Goal: Information Seeking & Learning: Learn about a topic

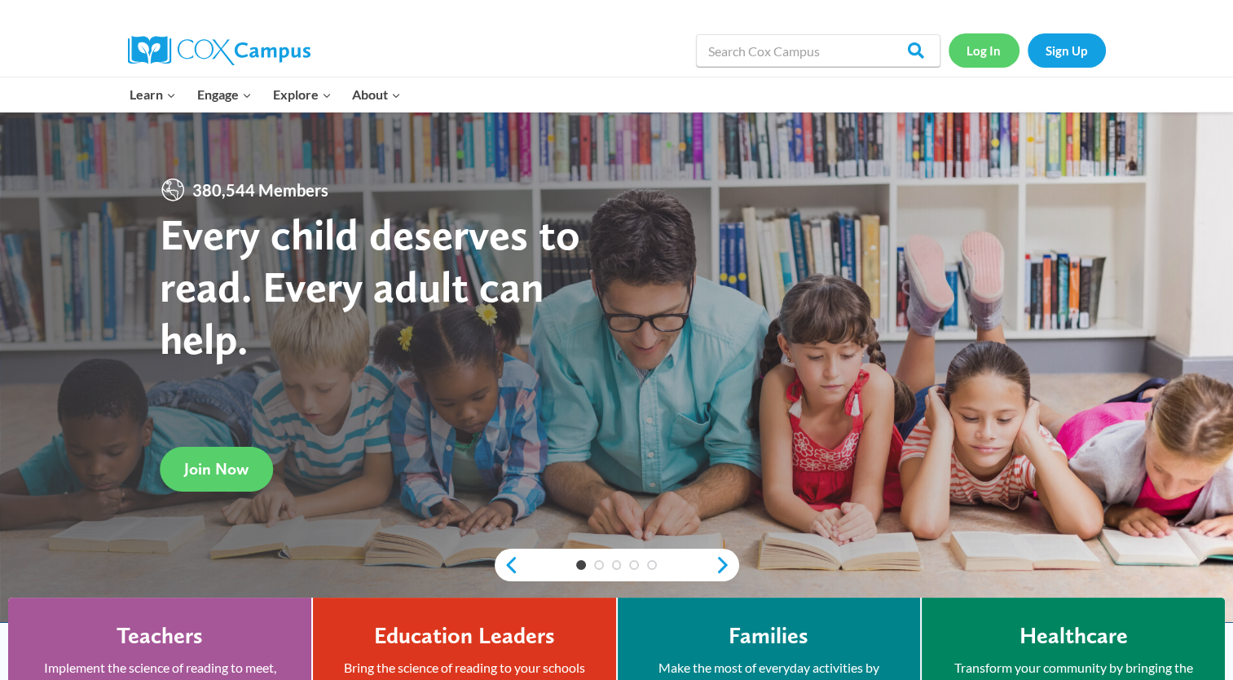
click at [980, 44] on link "Log In" at bounding box center [984, 49] width 71 height 33
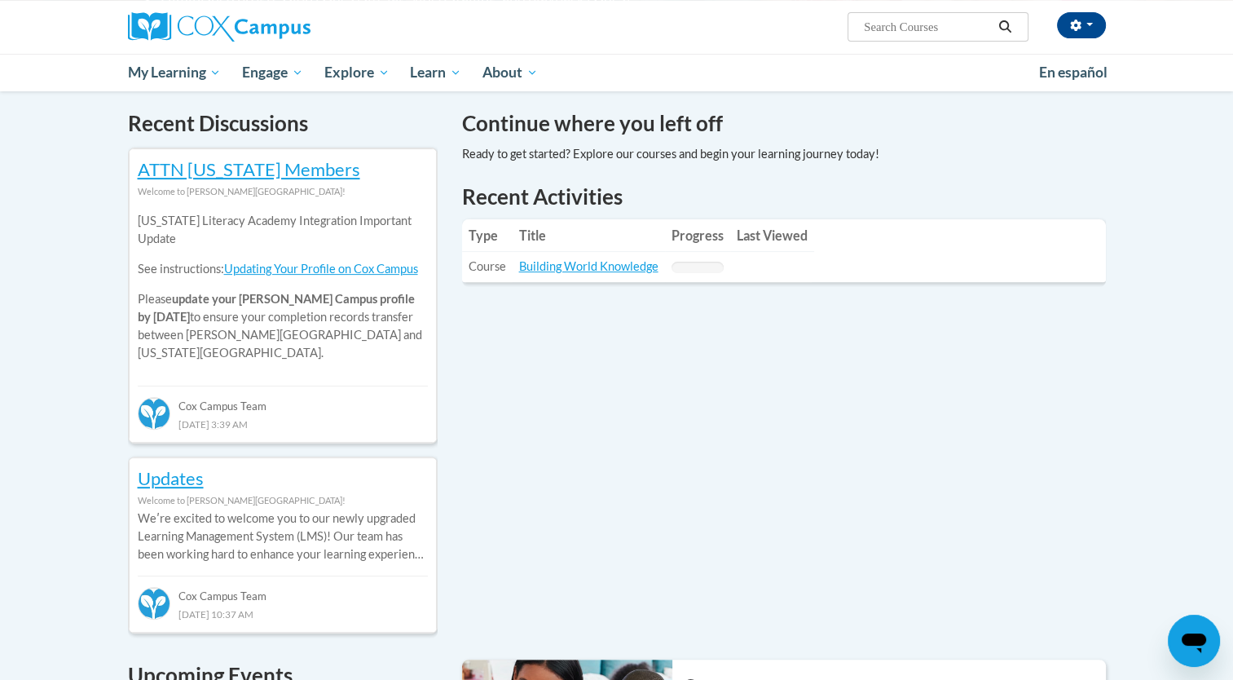
scroll to position [489, 0]
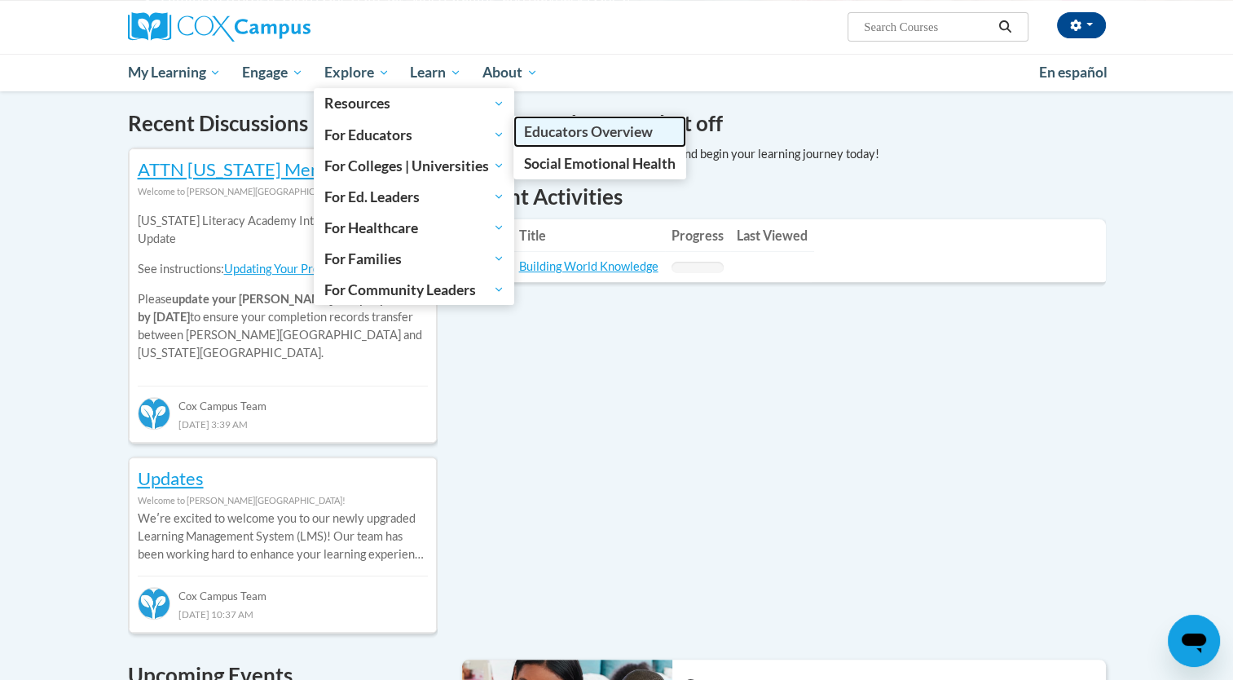
click at [606, 130] on span "Educators Overview" at bounding box center [588, 131] width 129 height 17
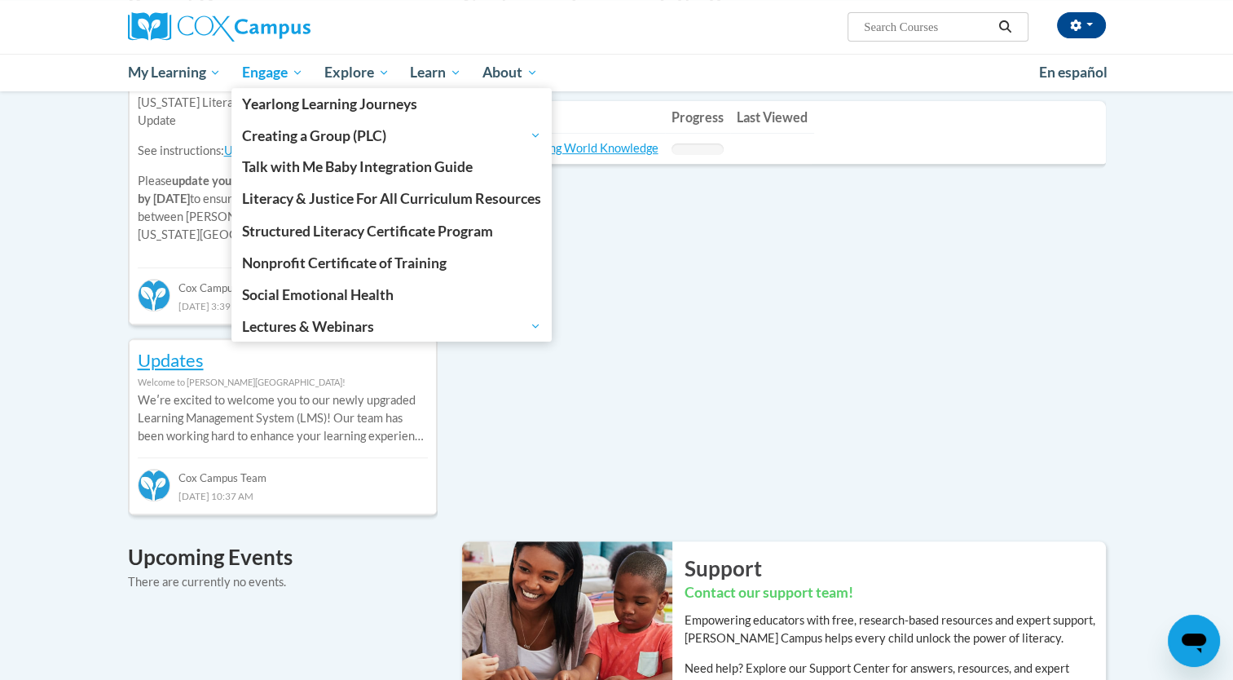
scroll to position [652, 0]
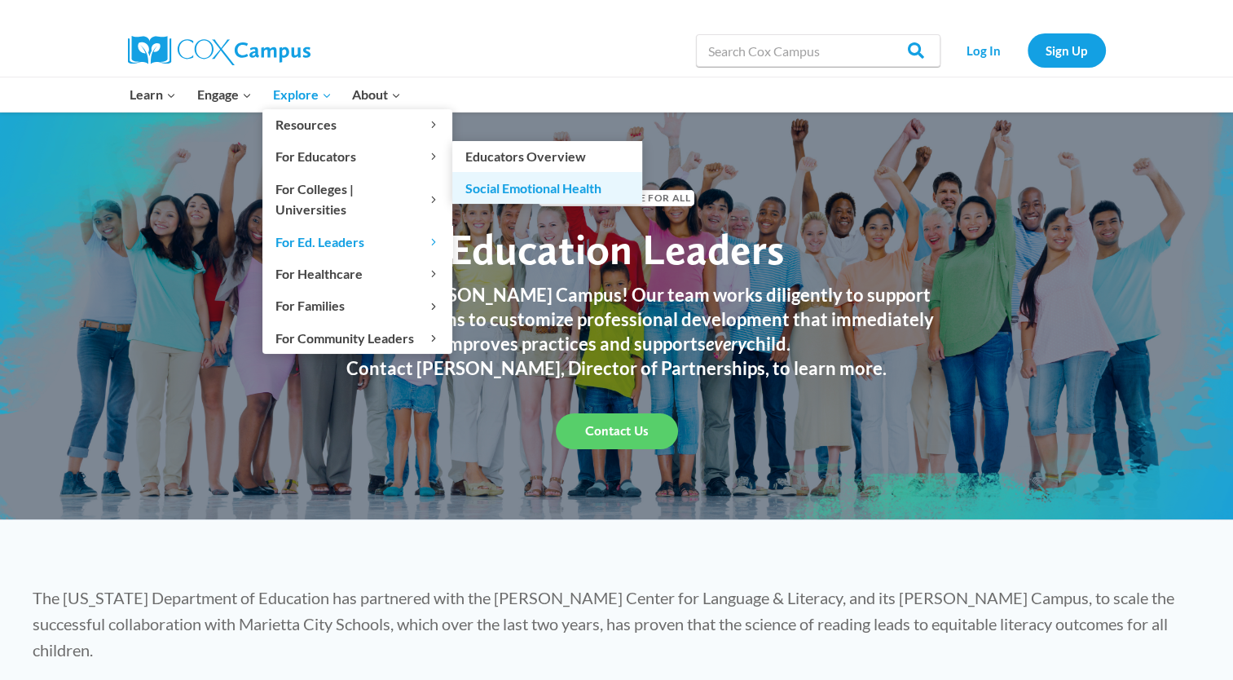
click at [502, 189] on link "Social Emotional Health" at bounding box center [547, 187] width 190 height 31
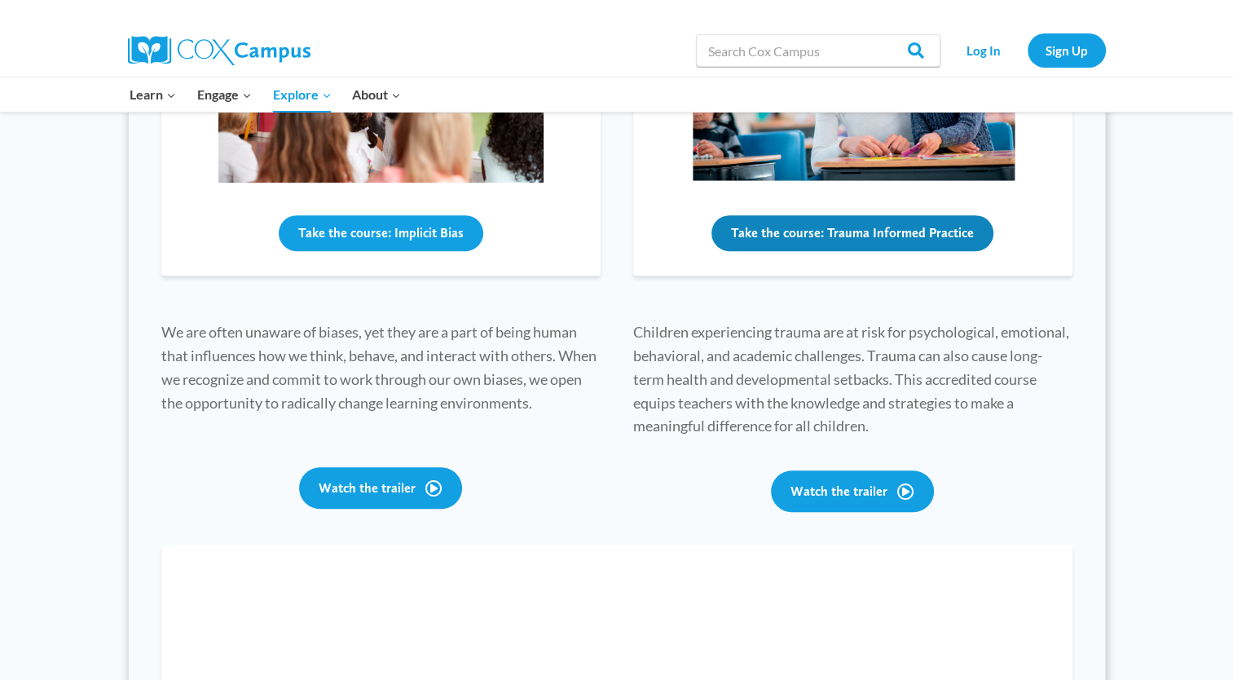
scroll to position [815, 0]
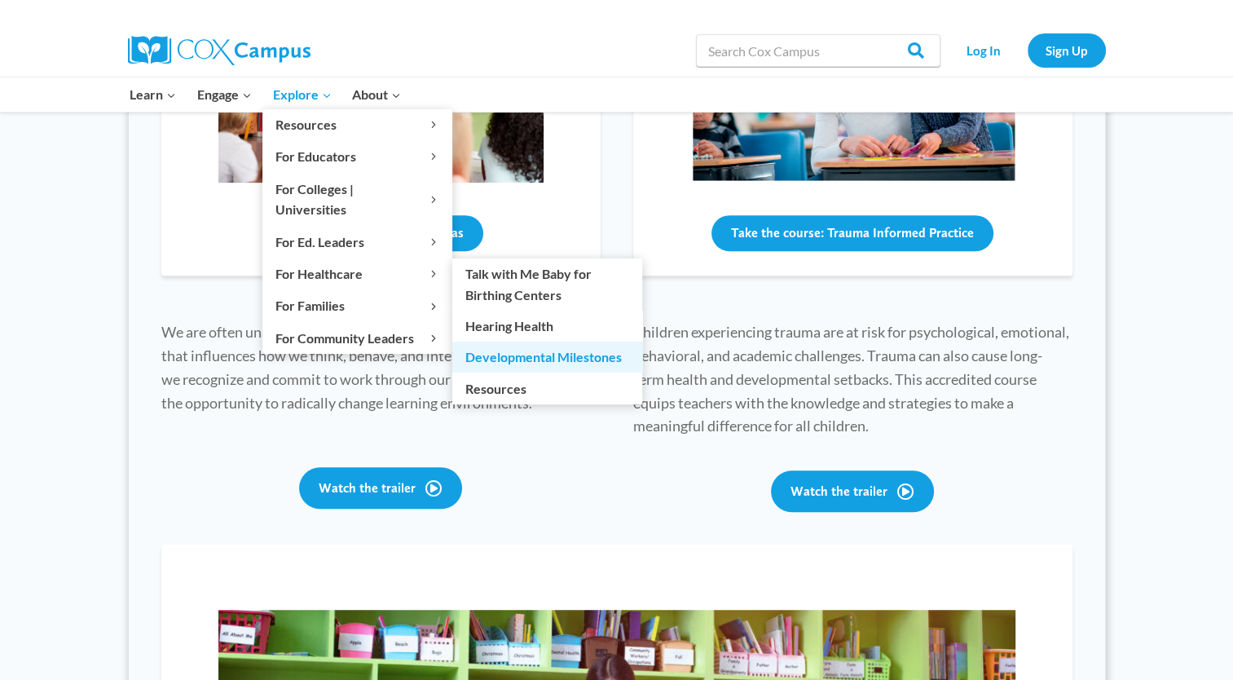
click at [525, 342] on link "Developmental Milestones" at bounding box center [547, 357] width 190 height 31
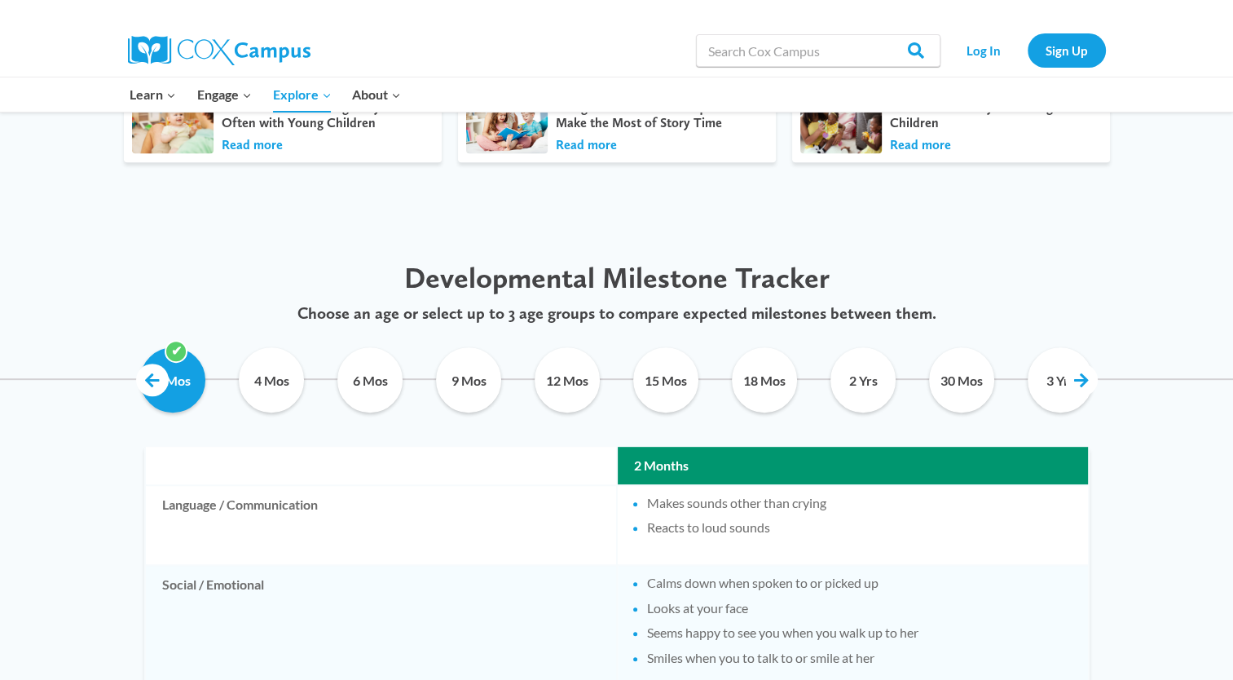
scroll to position [571, 0]
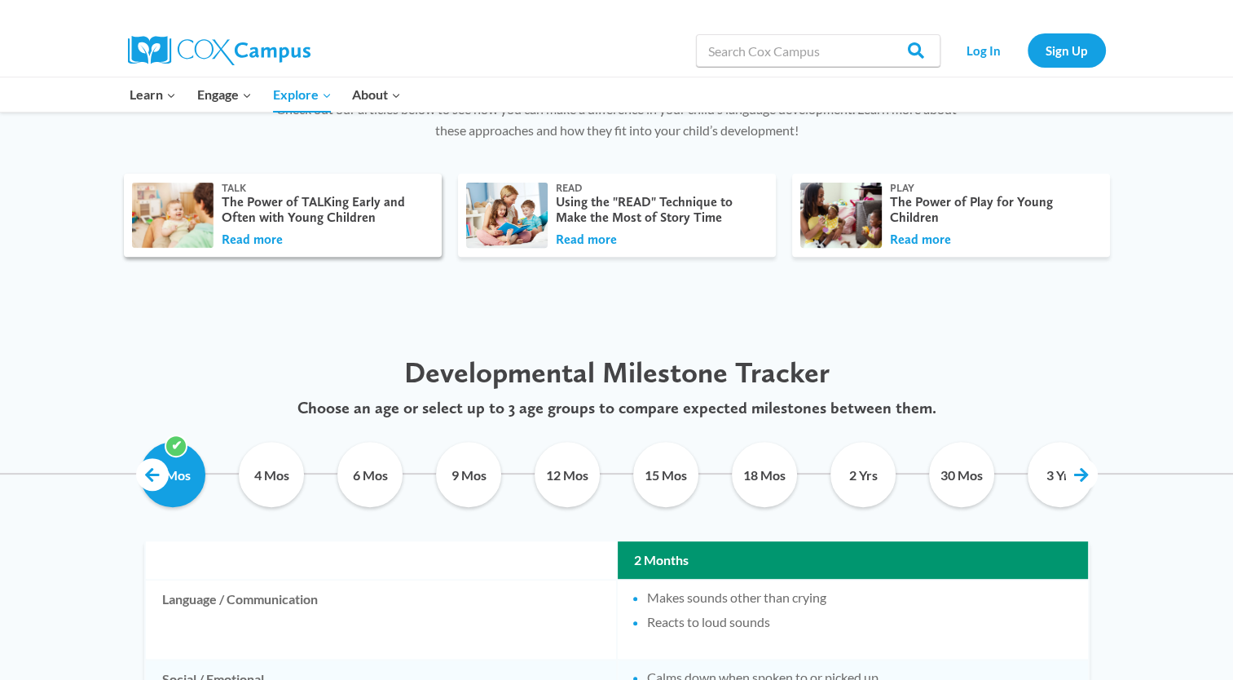
click at [287, 215] on div "The Power of TALKing Early and Often with Young Children" at bounding box center [324, 209] width 204 height 31
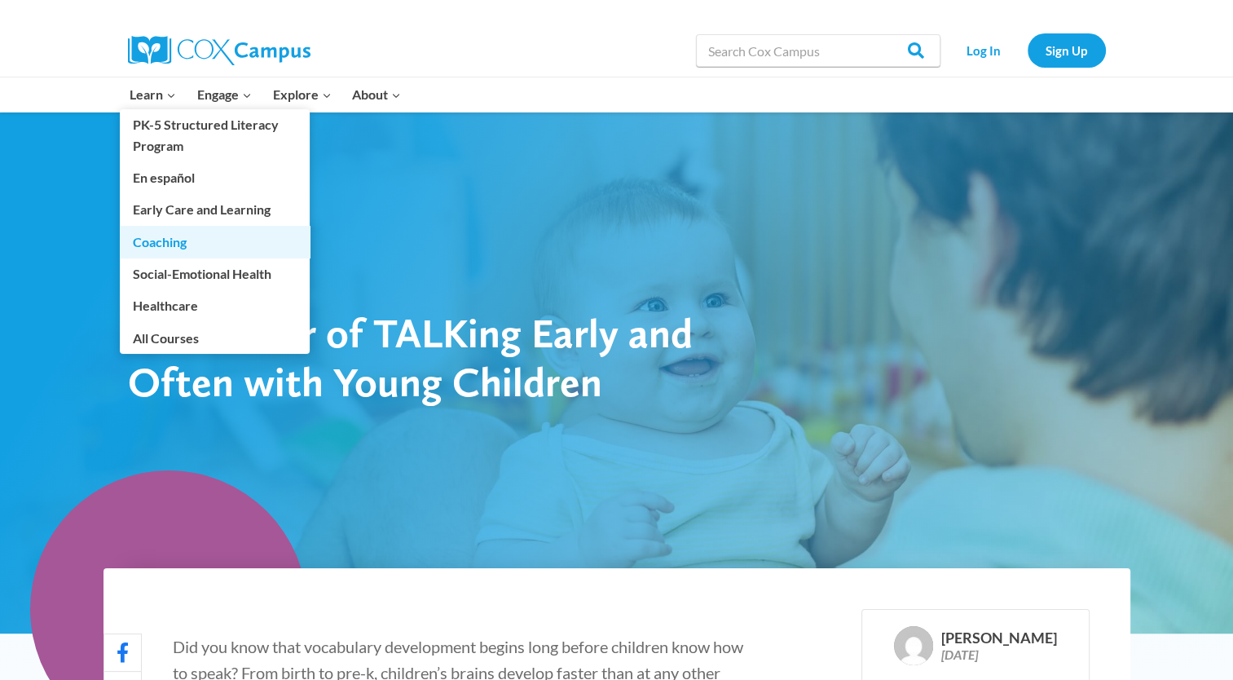
click at [150, 243] on link "Coaching" at bounding box center [215, 241] width 190 height 31
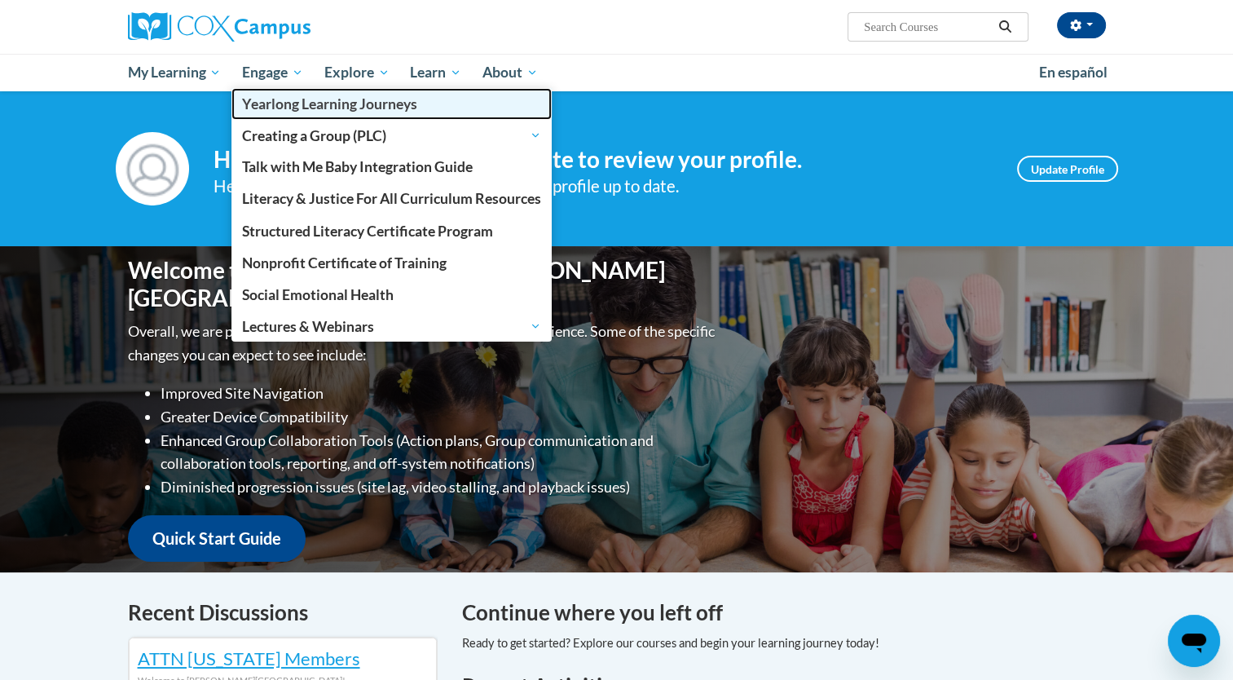
click at [271, 105] on span "Yearlong Learning Journeys" at bounding box center [329, 103] width 175 height 17
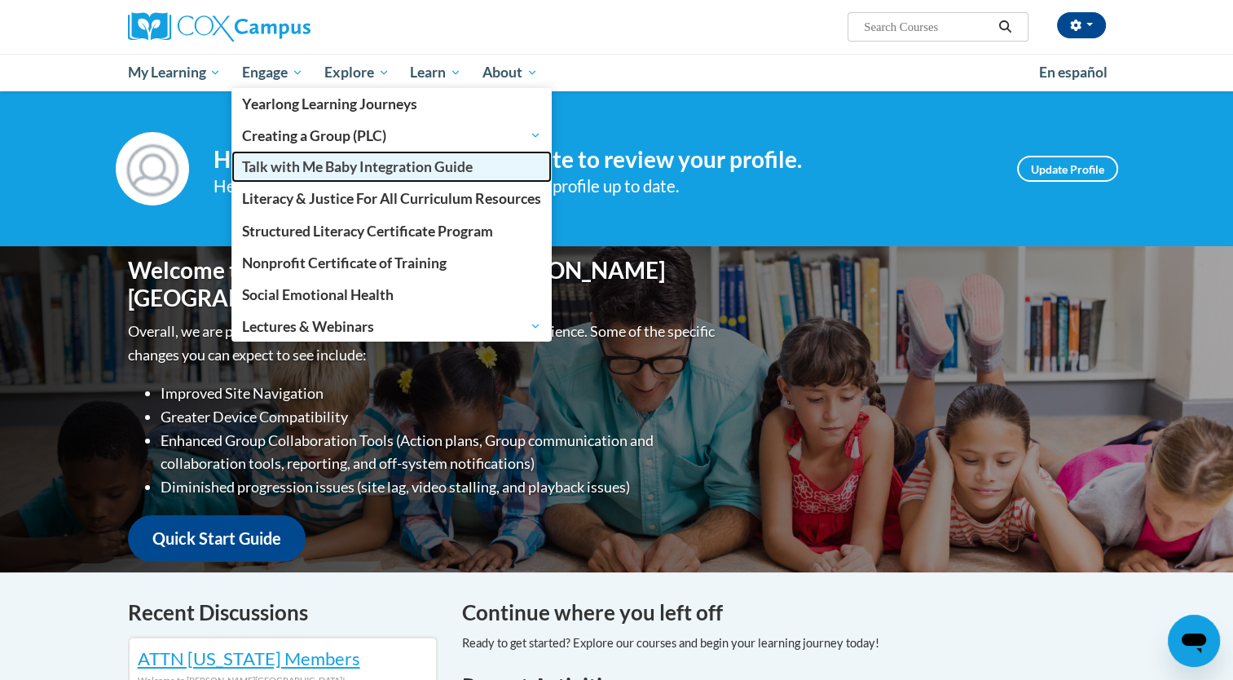
click at [280, 170] on span "Talk with Me Baby Integration Guide" at bounding box center [357, 166] width 231 height 17
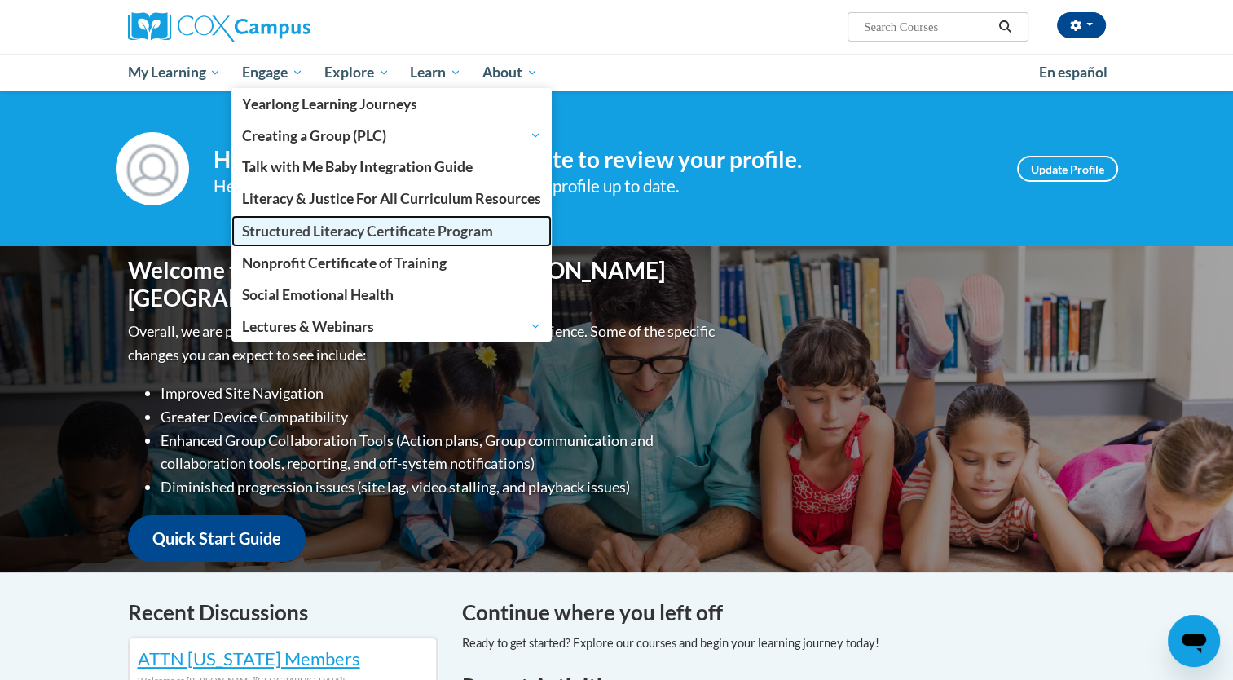
click at [289, 230] on span "Structured Literacy Certificate Program" at bounding box center [367, 231] width 251 height 17
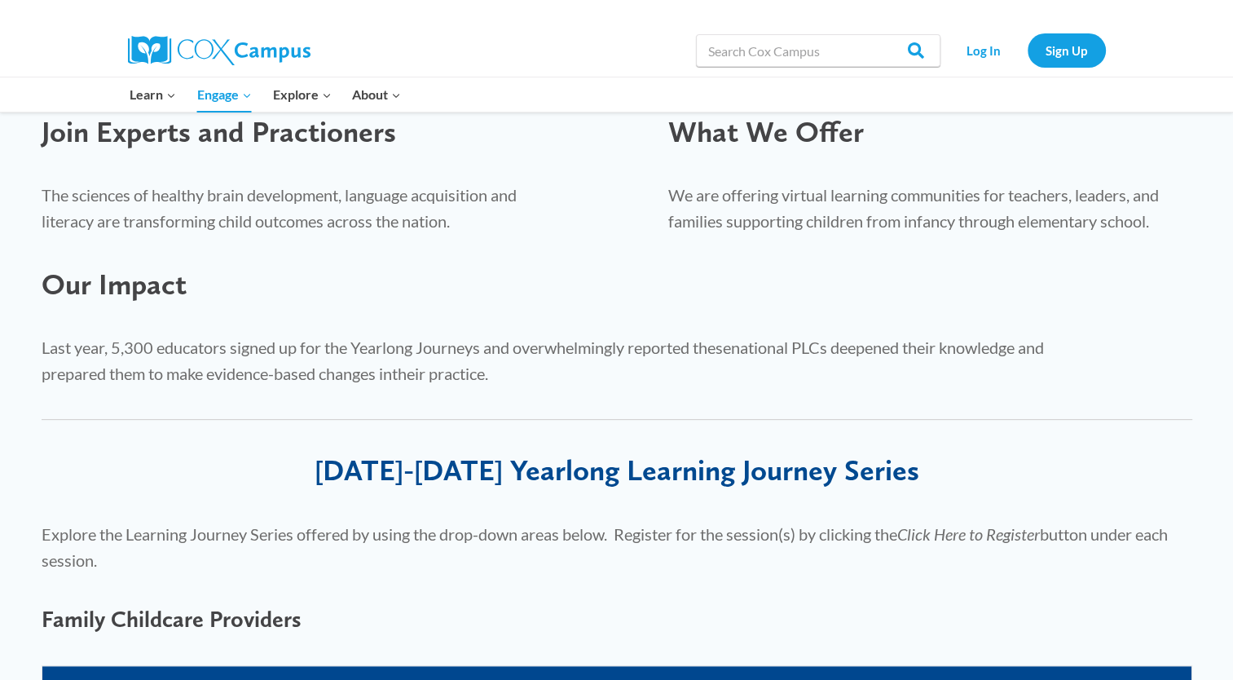
scroll to position [326, 0]
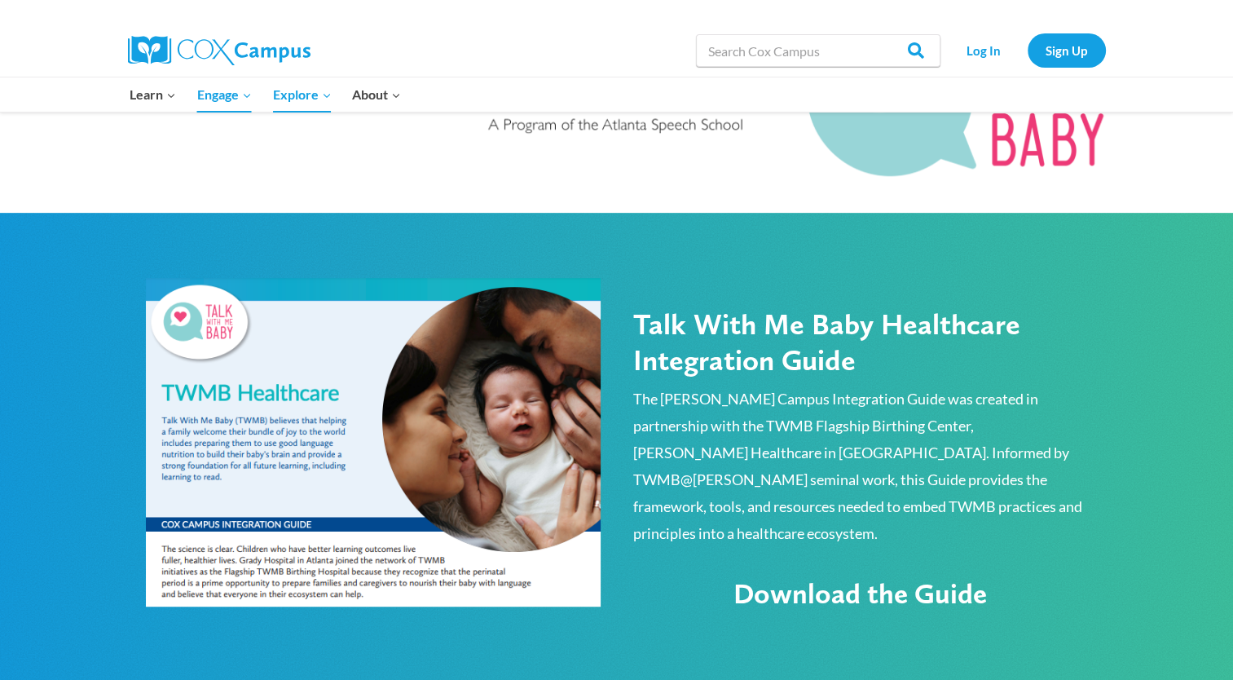
scroll to position [571, 0]
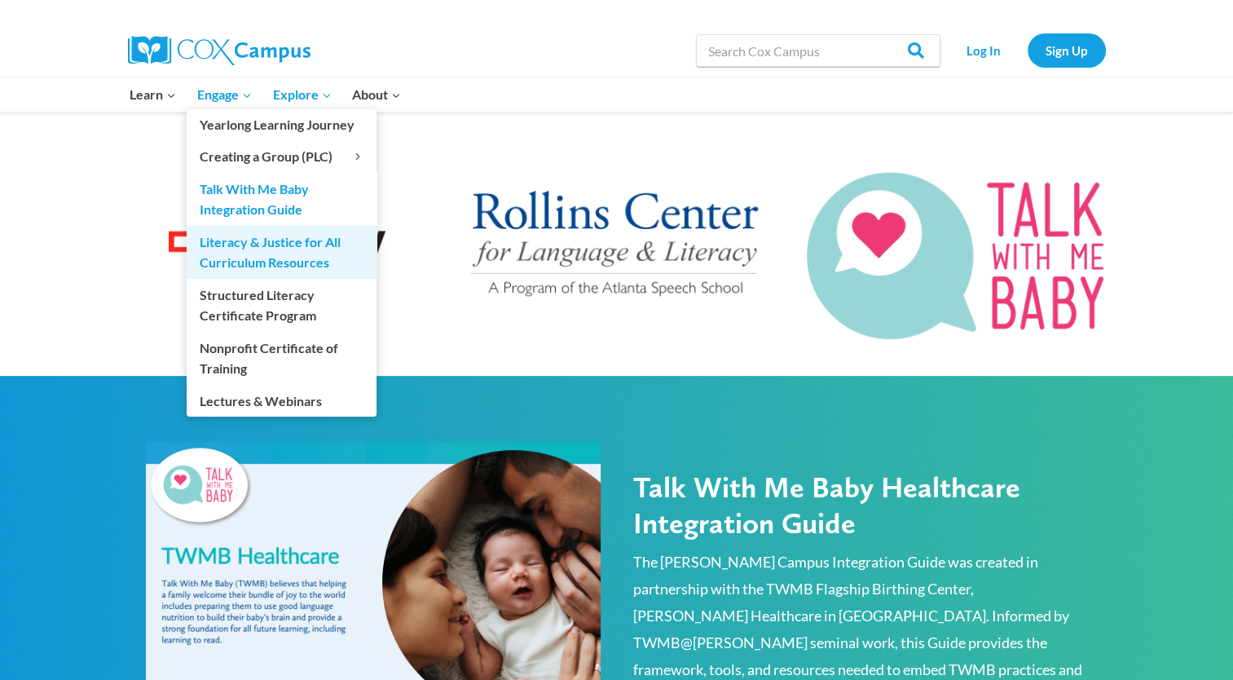
click at [261, 259] on link "Literacy & Justice for All Curriculum Resources" at bounding box center [282, 252] width 190 height 52
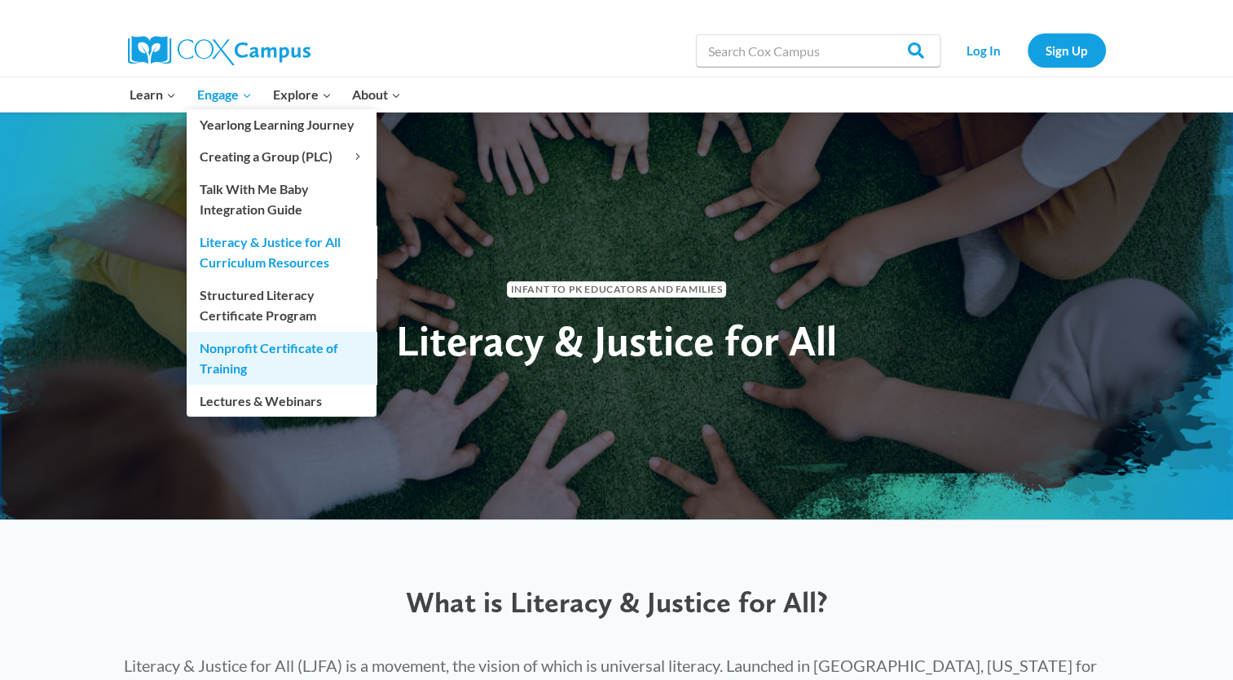
click at [234, 357] on link "Nonprofit Certificate of Training" at bounding box center [282, 358] width 190 height 52
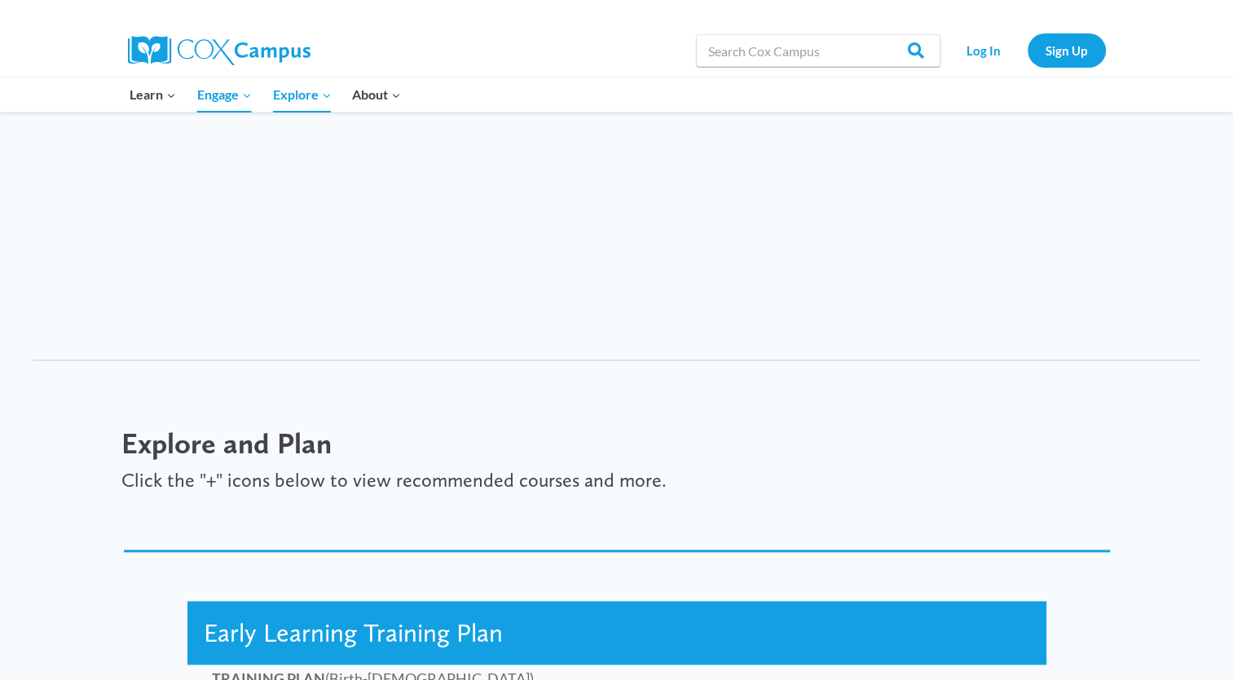
scroll to position [1793, 0]
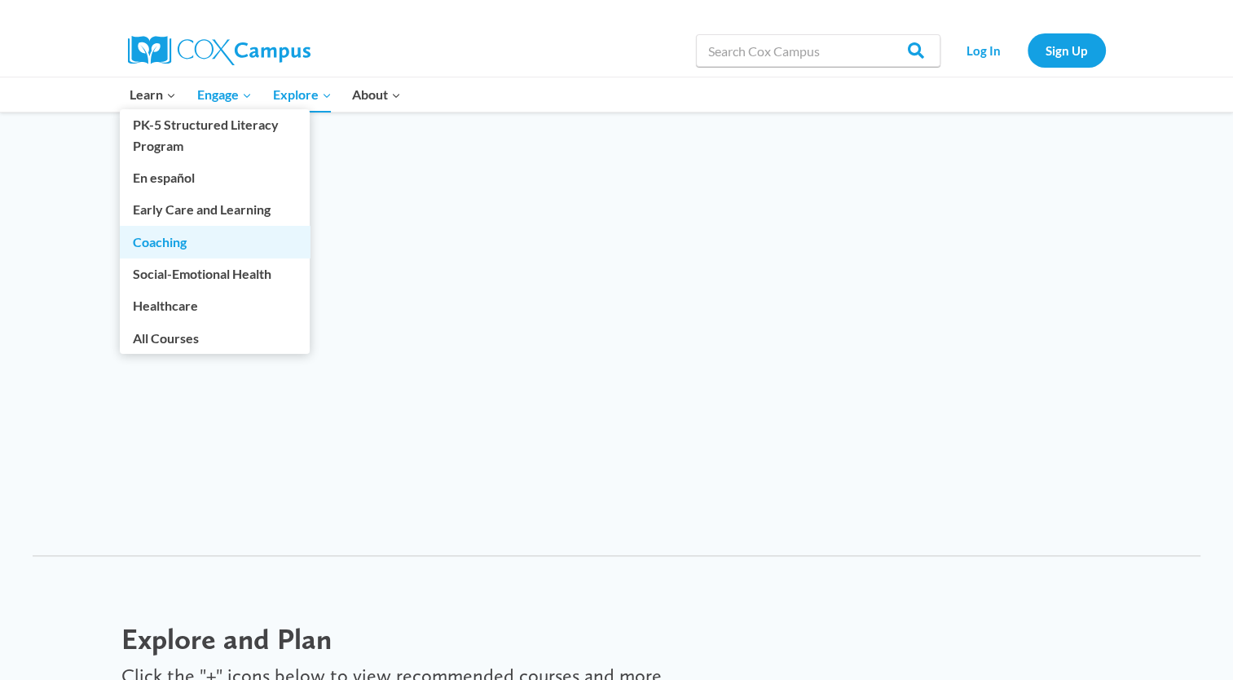
click at [152, 245] on link "Coaching" at bounding box center [215, 241] width 190 height 31
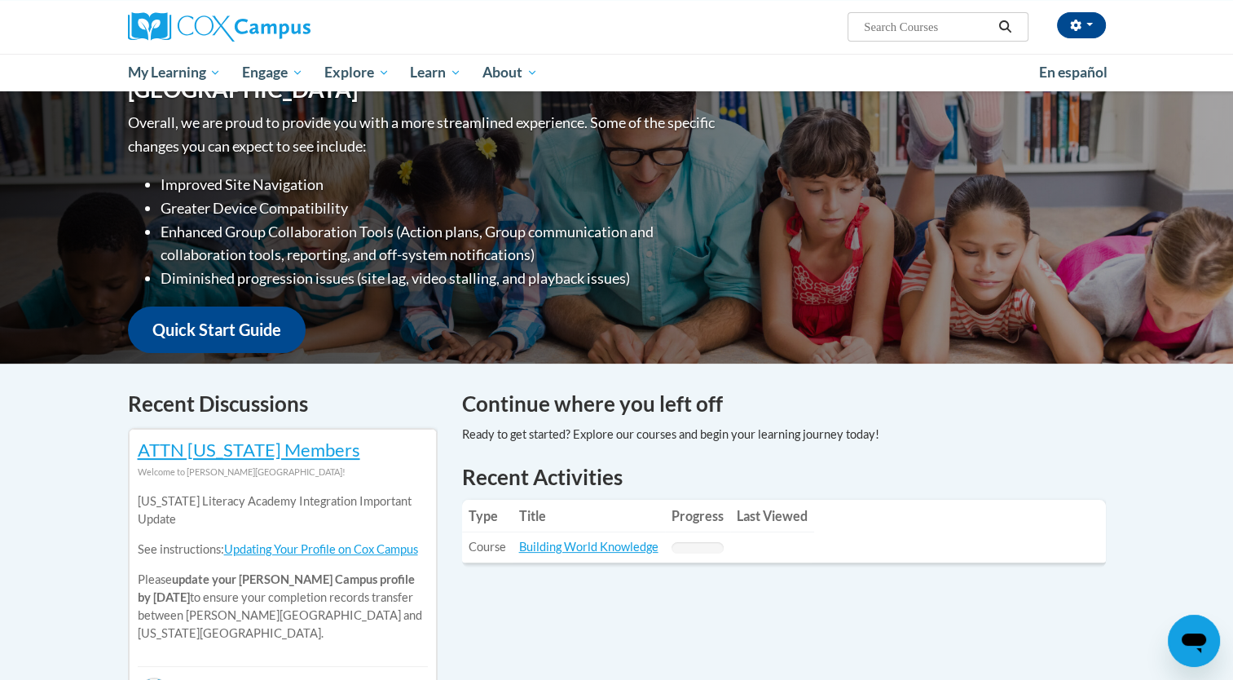
scroll to position [245, 0]
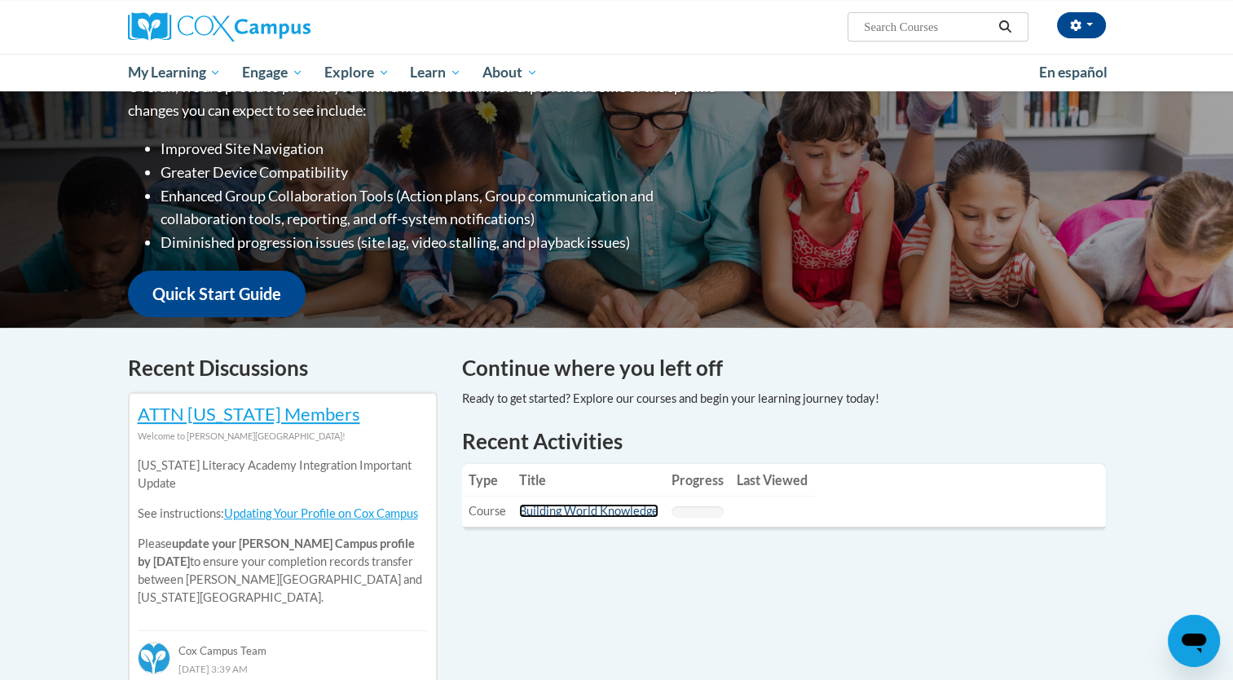
click at [585, 514] on link "Building World Knowledge" at bounding box center [588, 511] width 139 height 14
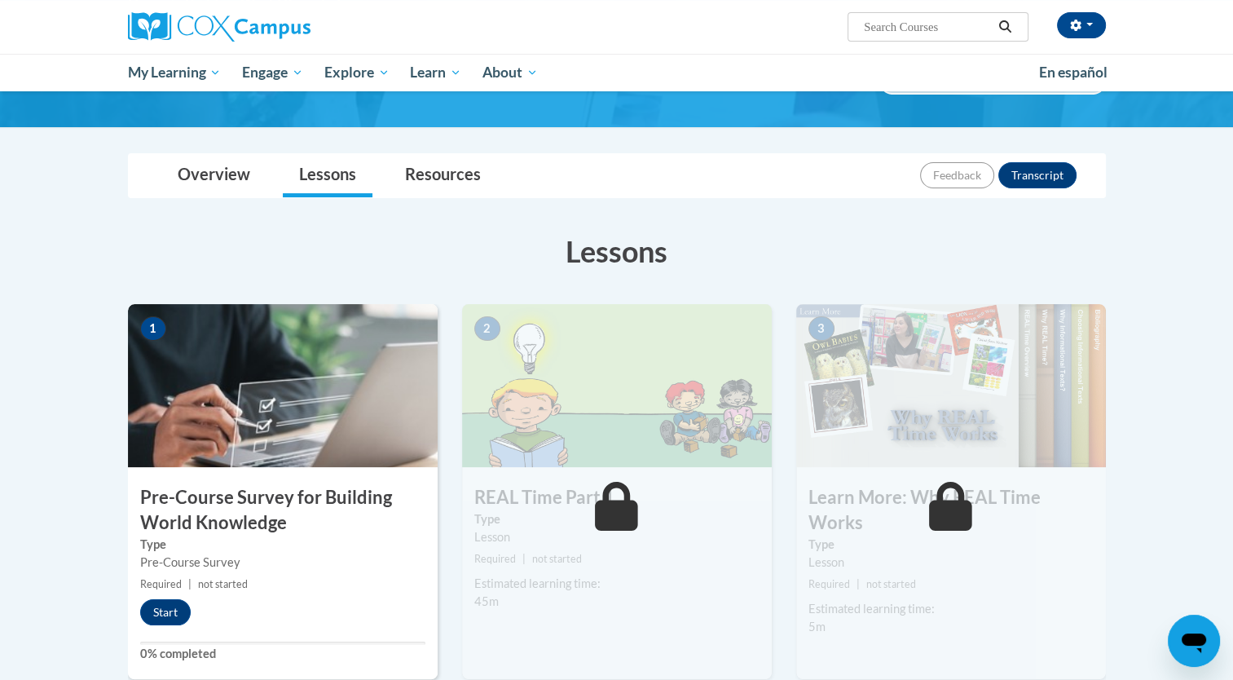
scroll to position [82, 0]
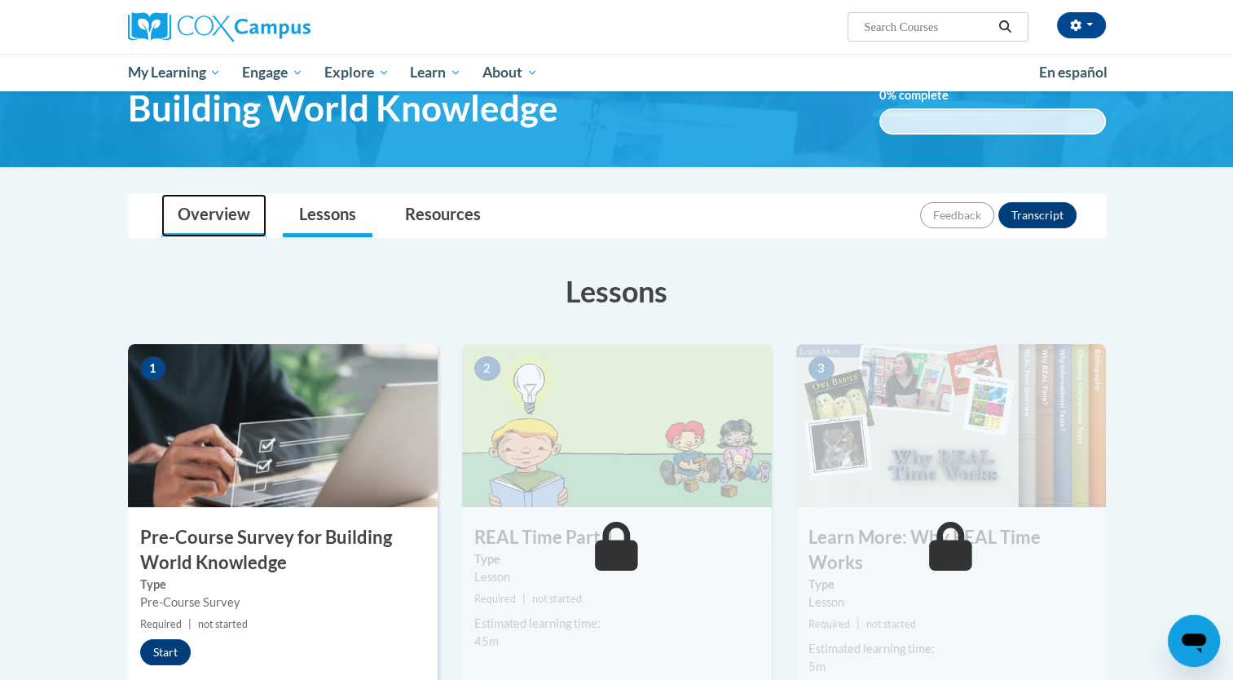
click at [231, 214] on link "Overview" at bounding box center [213, 215] width 105 height 43
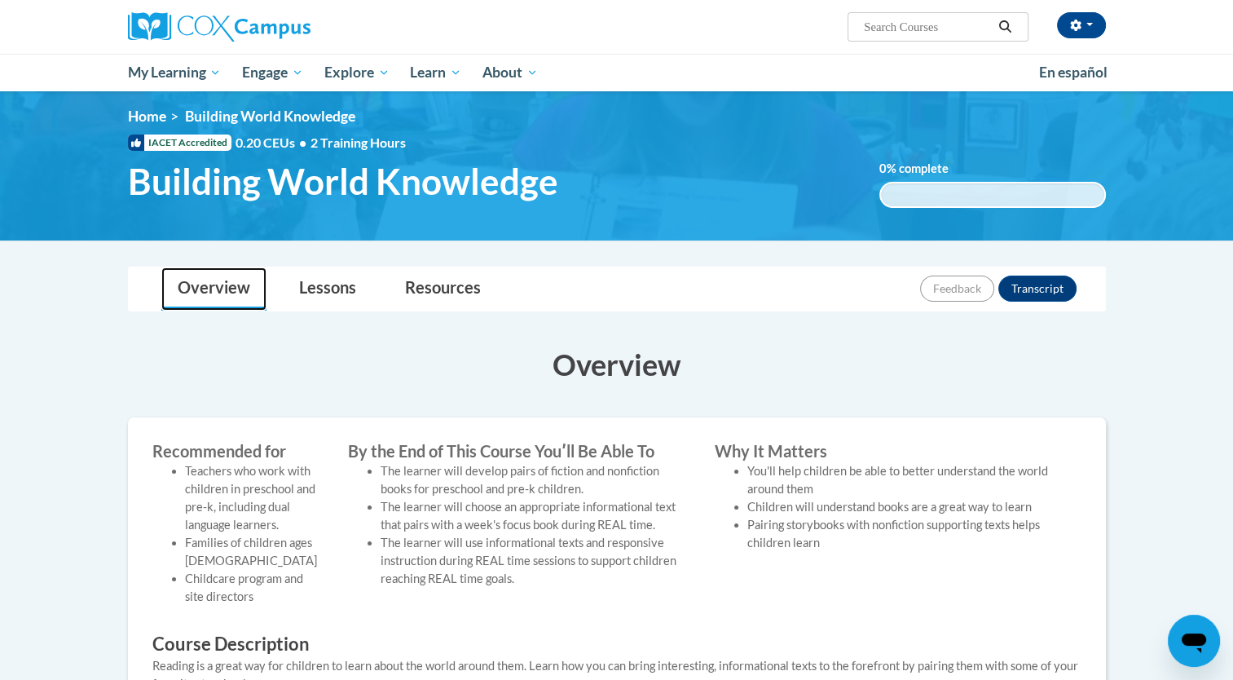
scroll to position [0, 0]
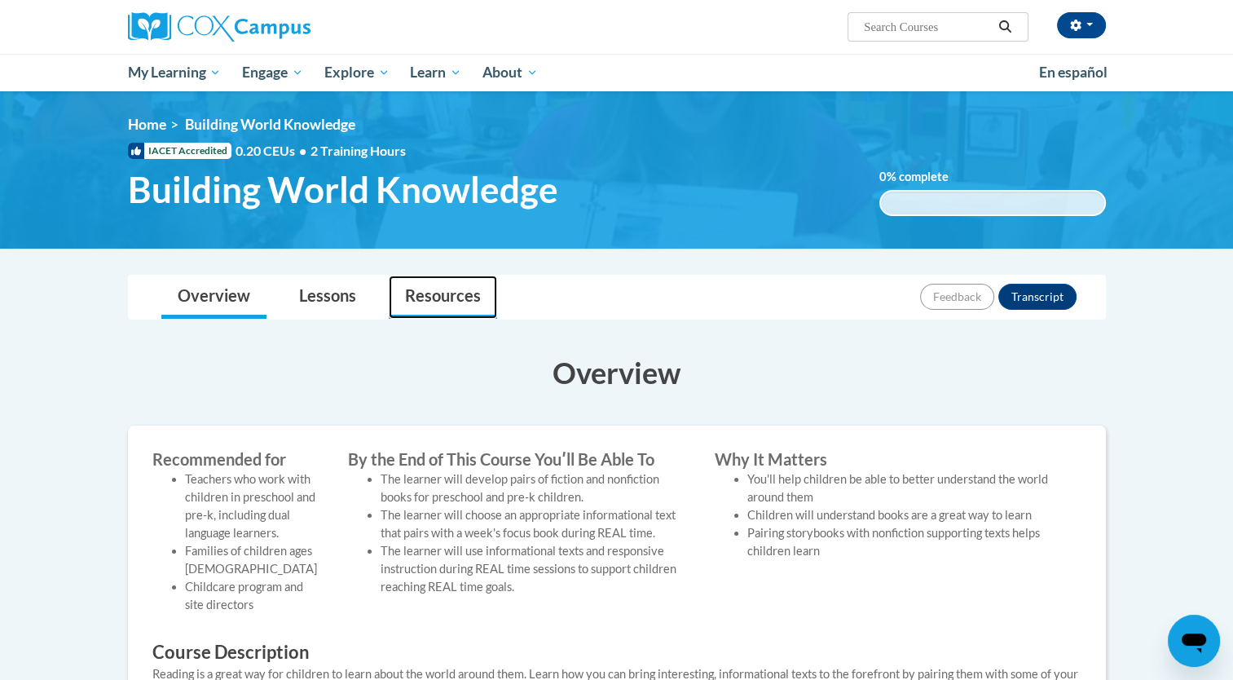
click at [430, 298] on link "Resources" at bounding box center [443, 297] width 108 height 43
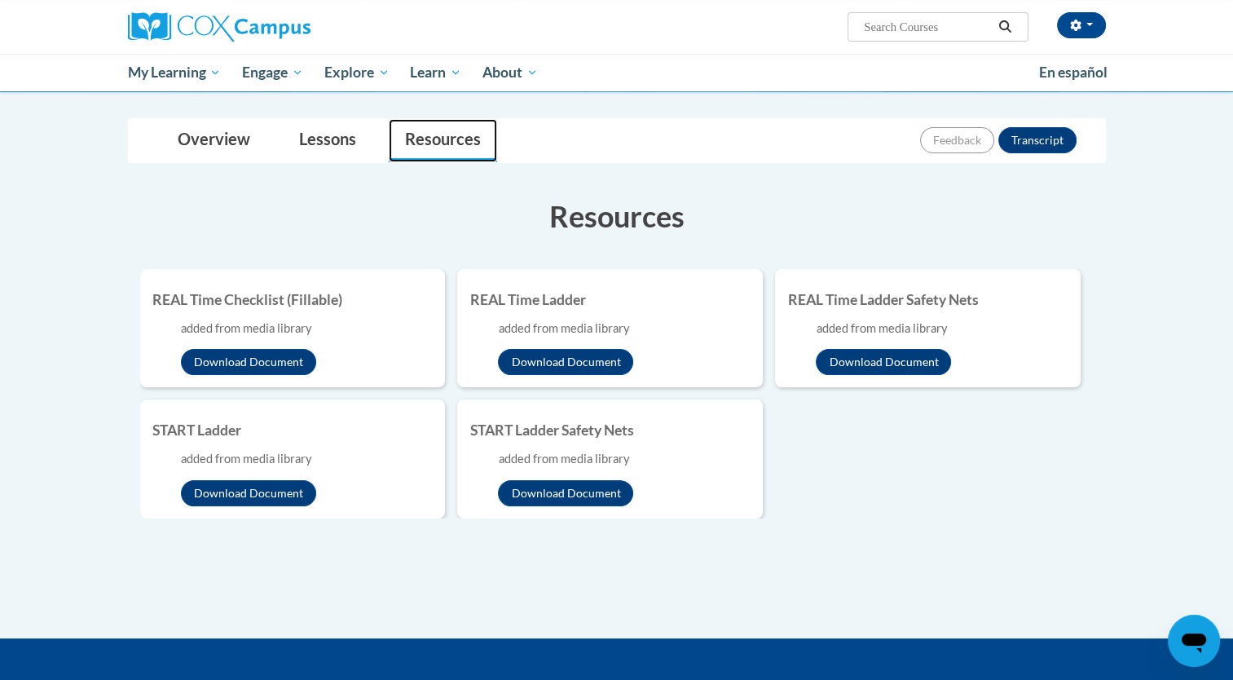
scroll to position [163, 0]
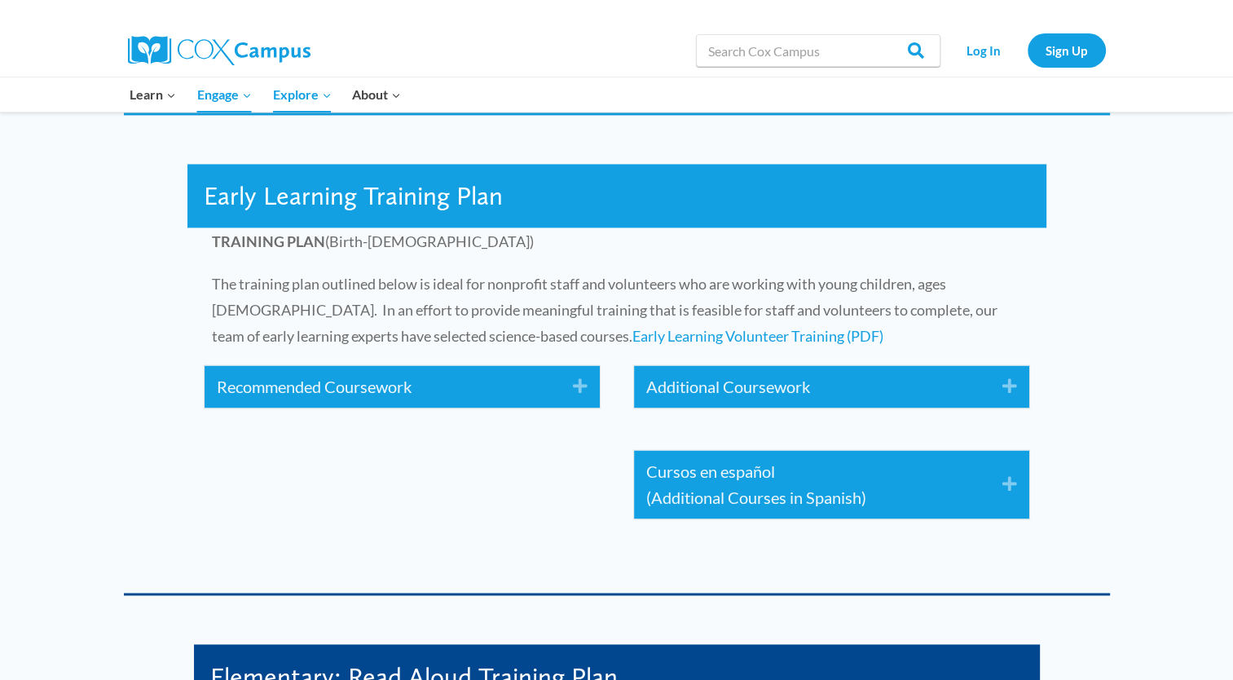
scroll to position [2446, 0]
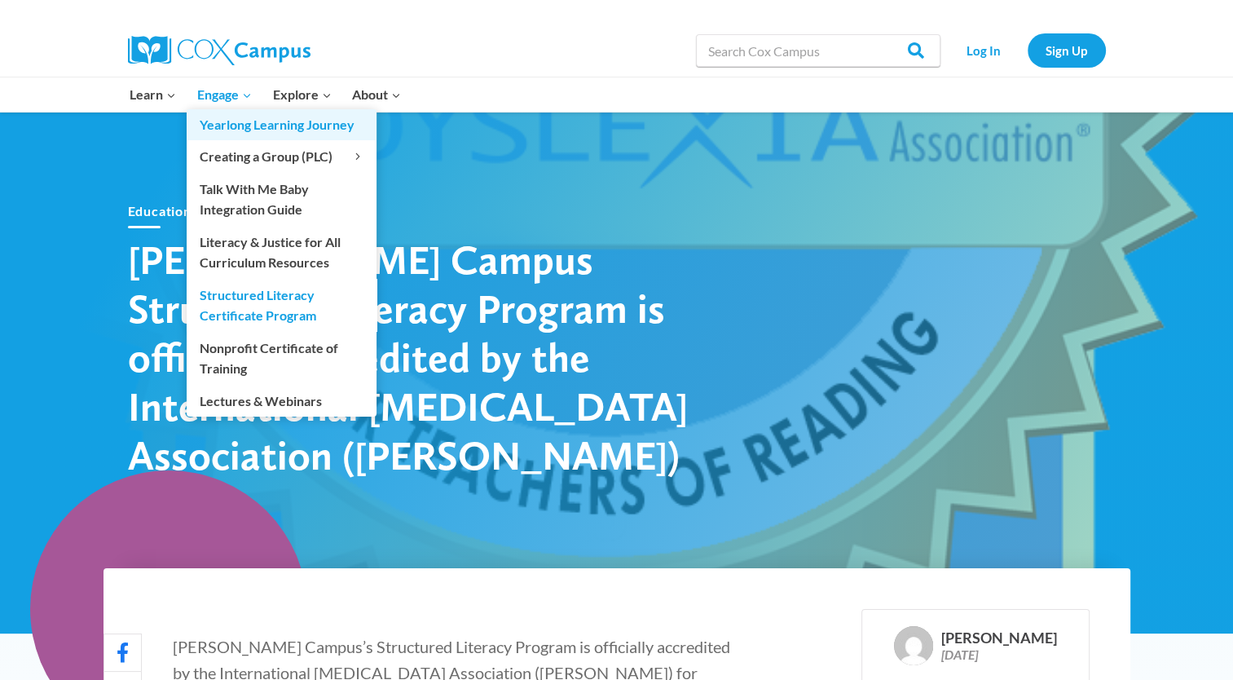
click at [248, 129] on link "Yearlong Learning Journey" at bounding box center [282, 124] width 190 height 31
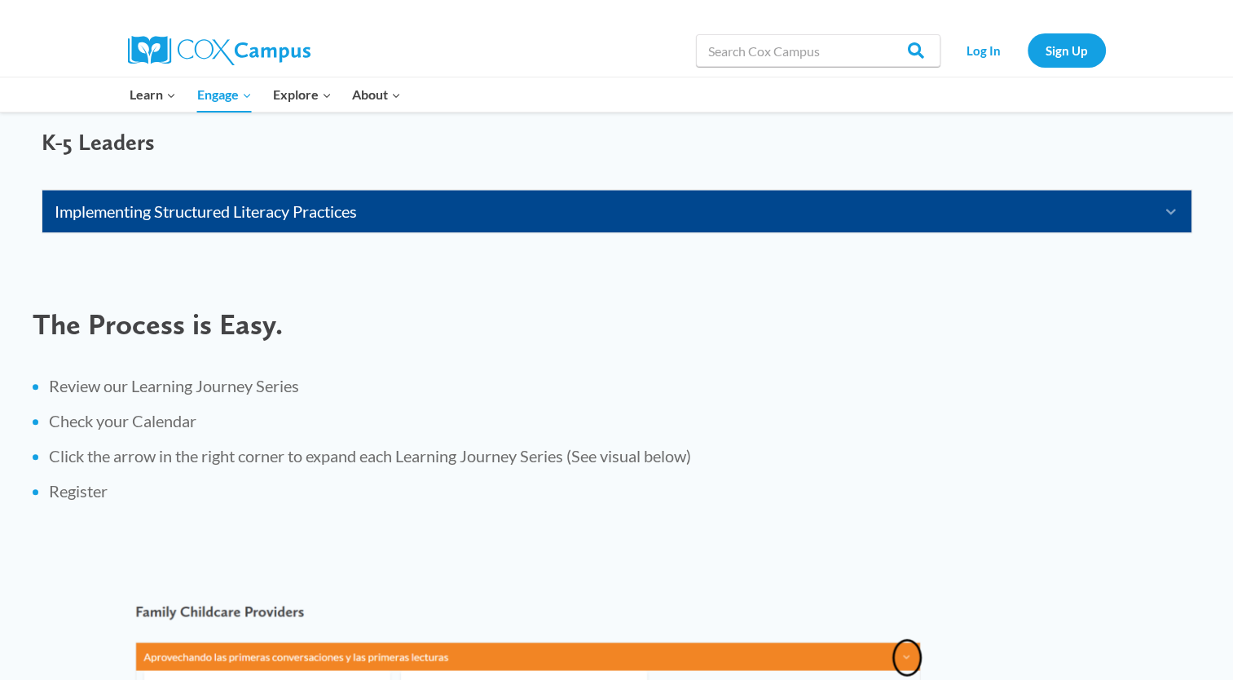
scroll to position [1467, 0]
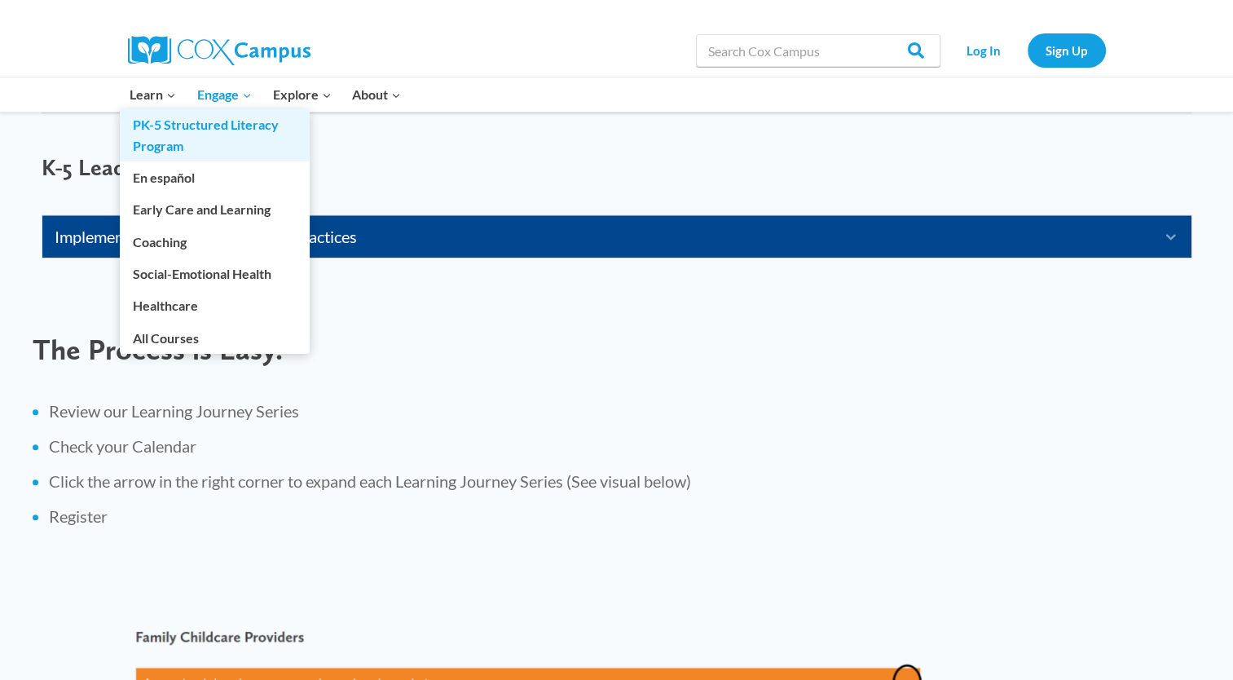
click at [166, 129] on link "PK-5 Structured Literacy Program" at bounding box center [215, 135] width 190 height 52
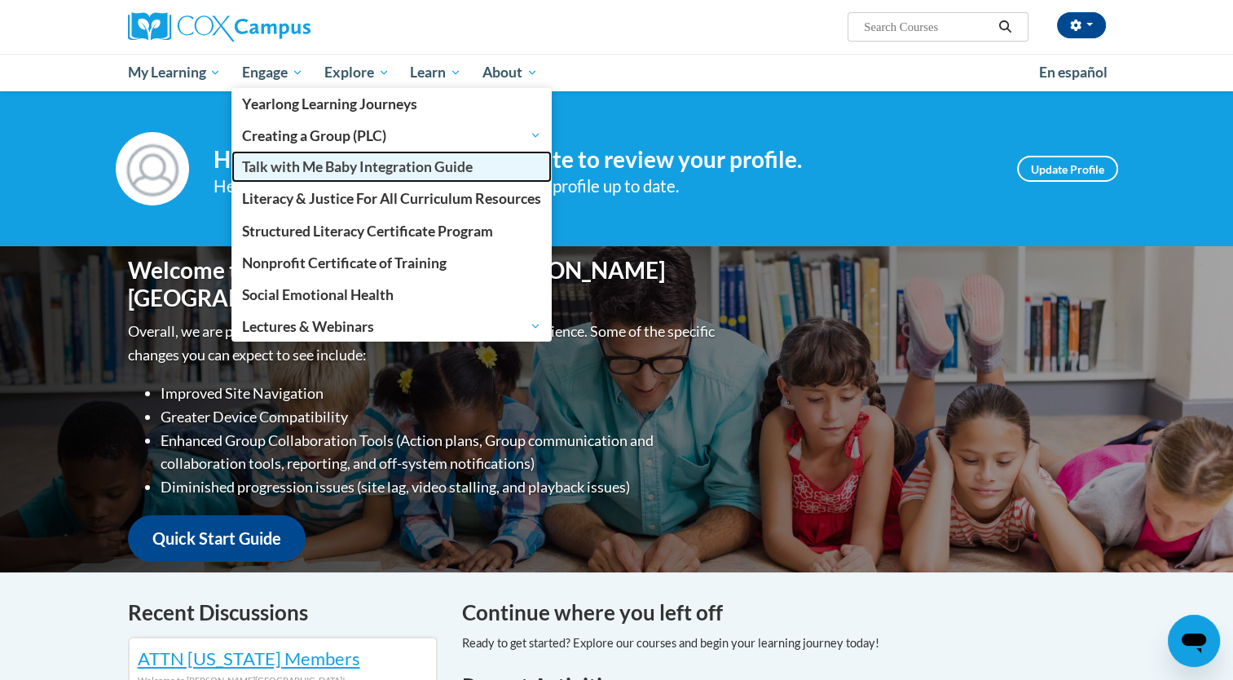
click at [280, 172] on span "Talk with Me Baby Integration Guide" at bounding box center [357, 166] width 231 height 17
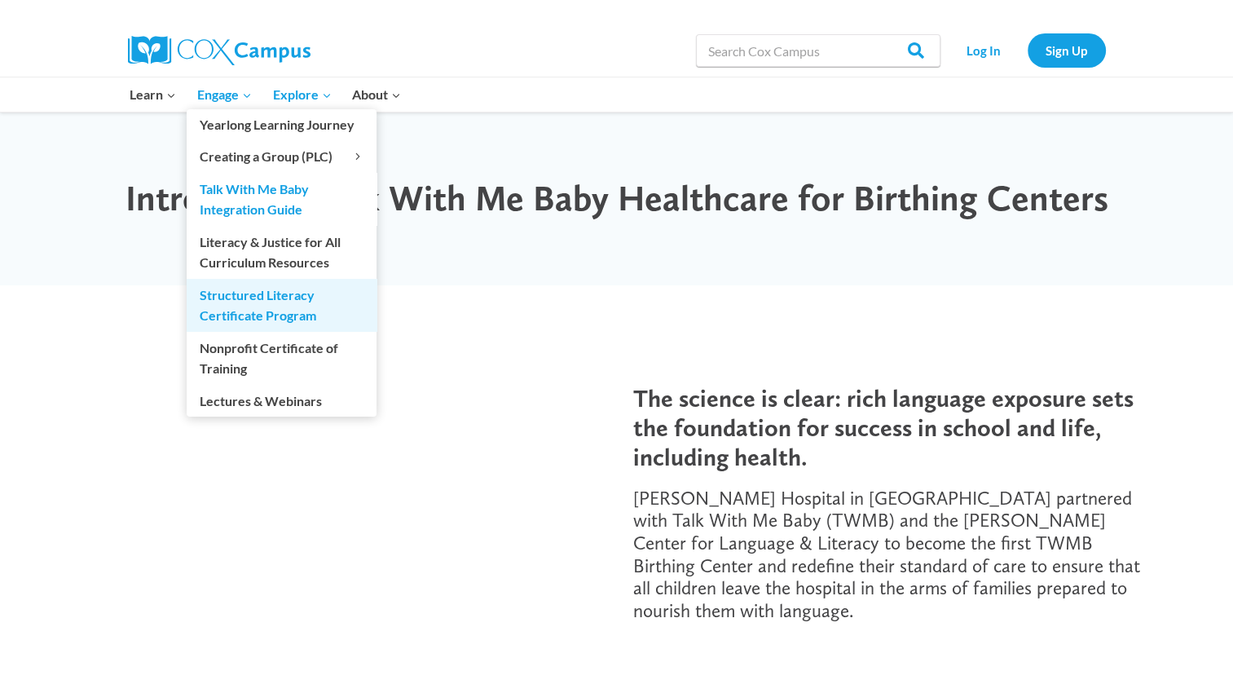
click at [254, 311] on link "Structured Literacy Certificate Program" at bounding box center [282, 305] width 190 height 52
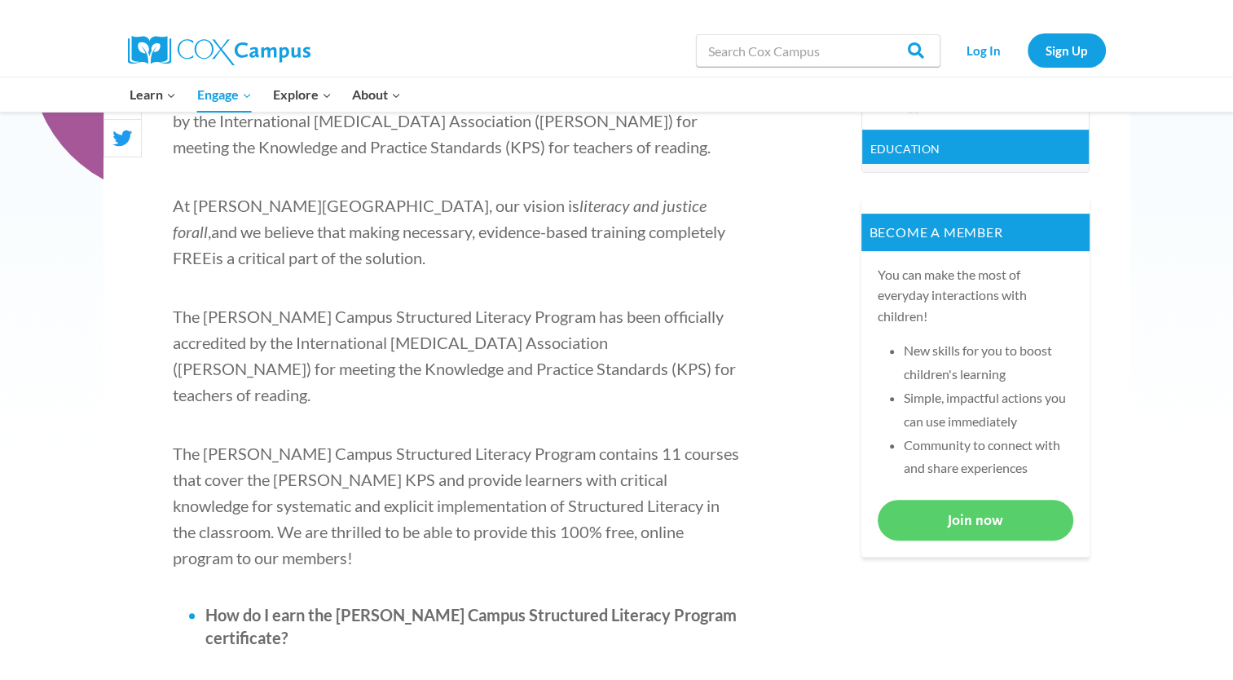
scroll to position [652, 0]
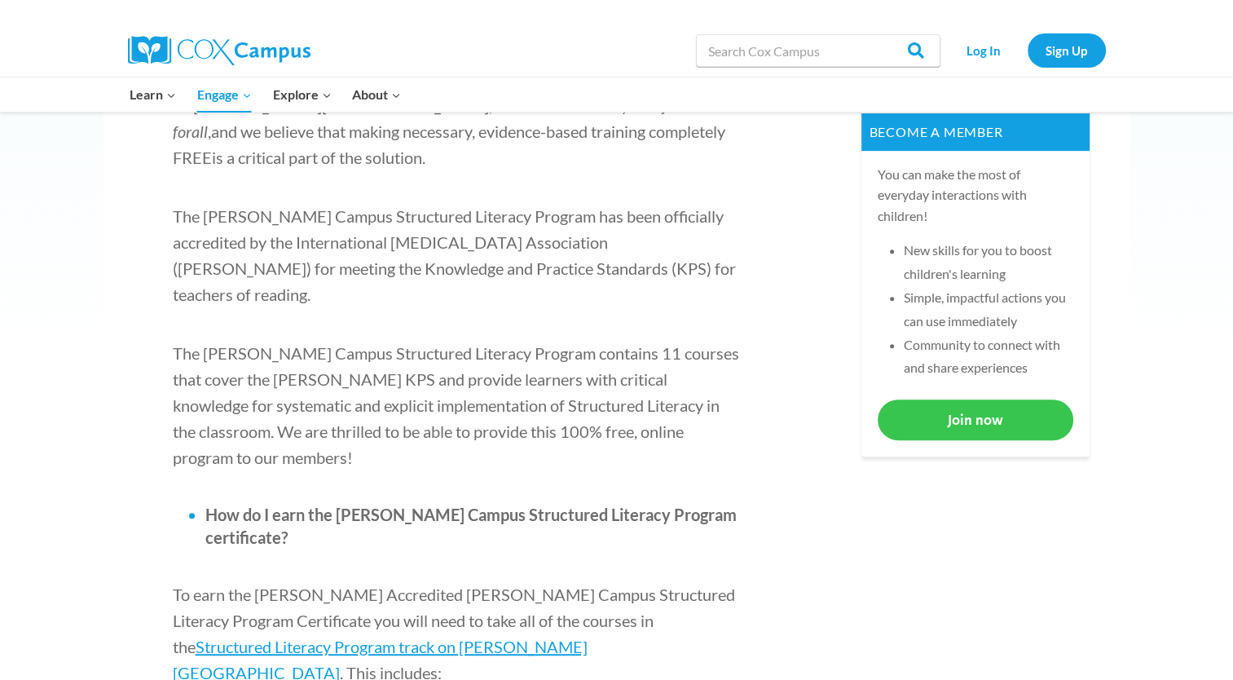
click at [960, 432] on link "Join now" at bounding box center [976, 419] width 196 height 40
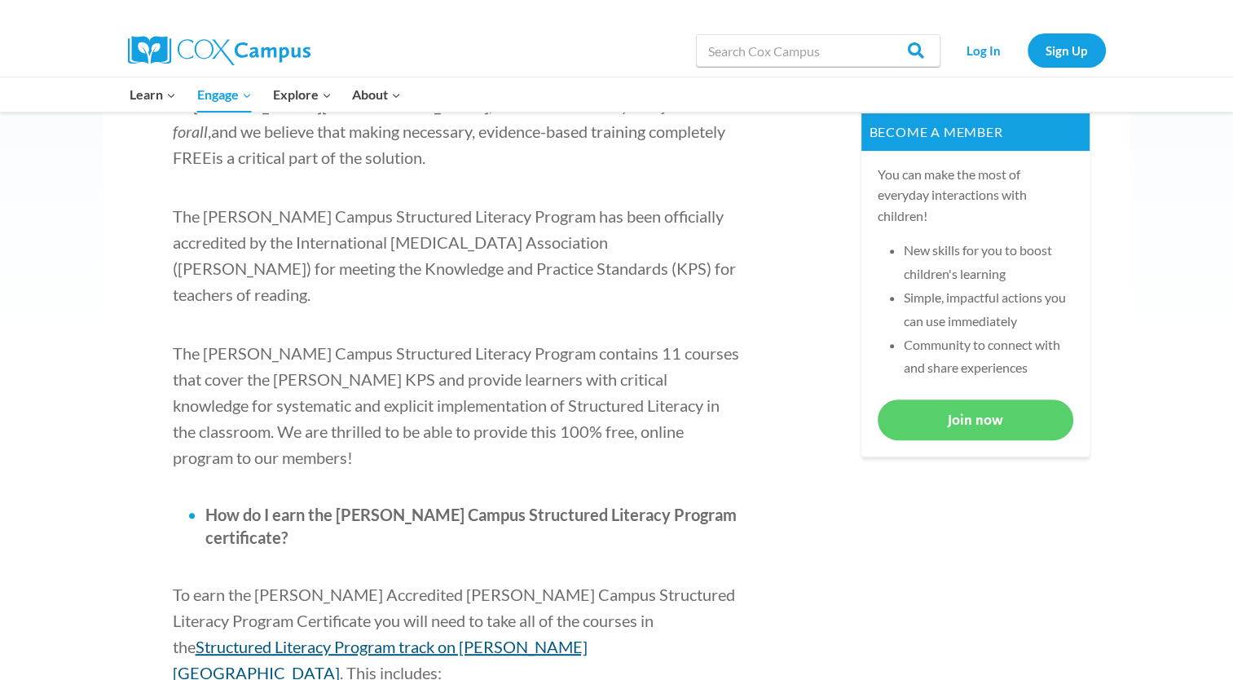
click at [588, 637] on span "Structured Literacy Program track on Cox Campus" at bounding box center [380, 660] width 415 height 46
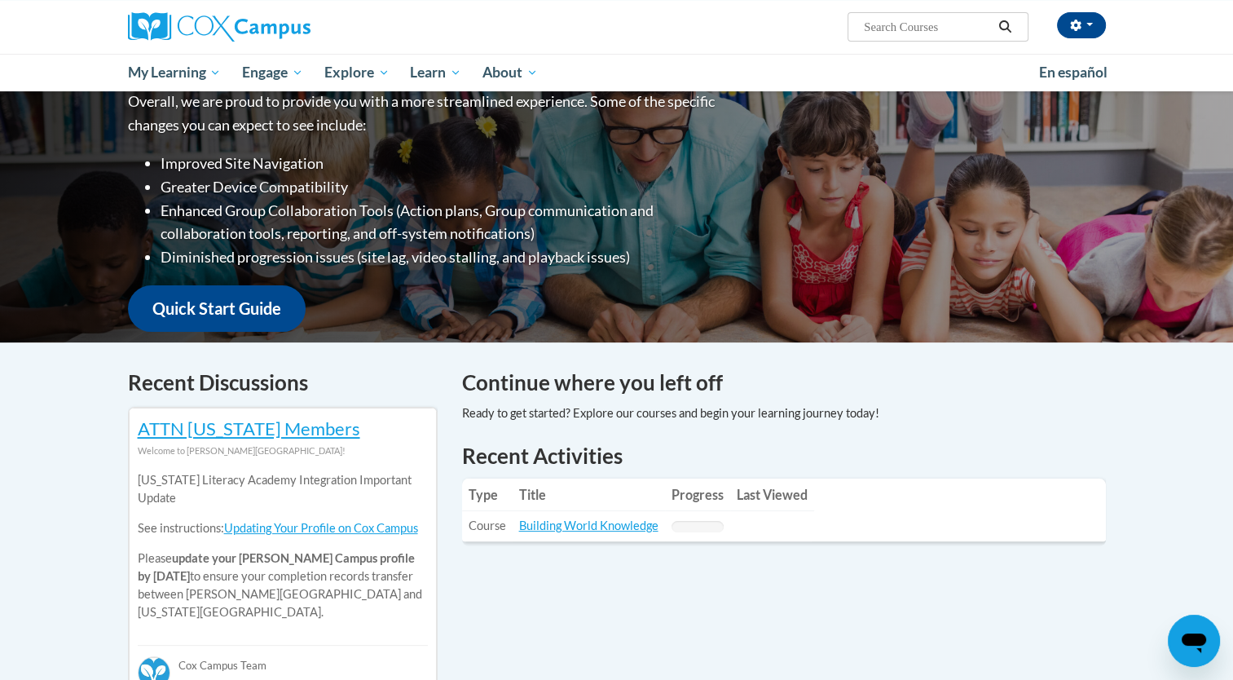
scroll to position [245, 0]
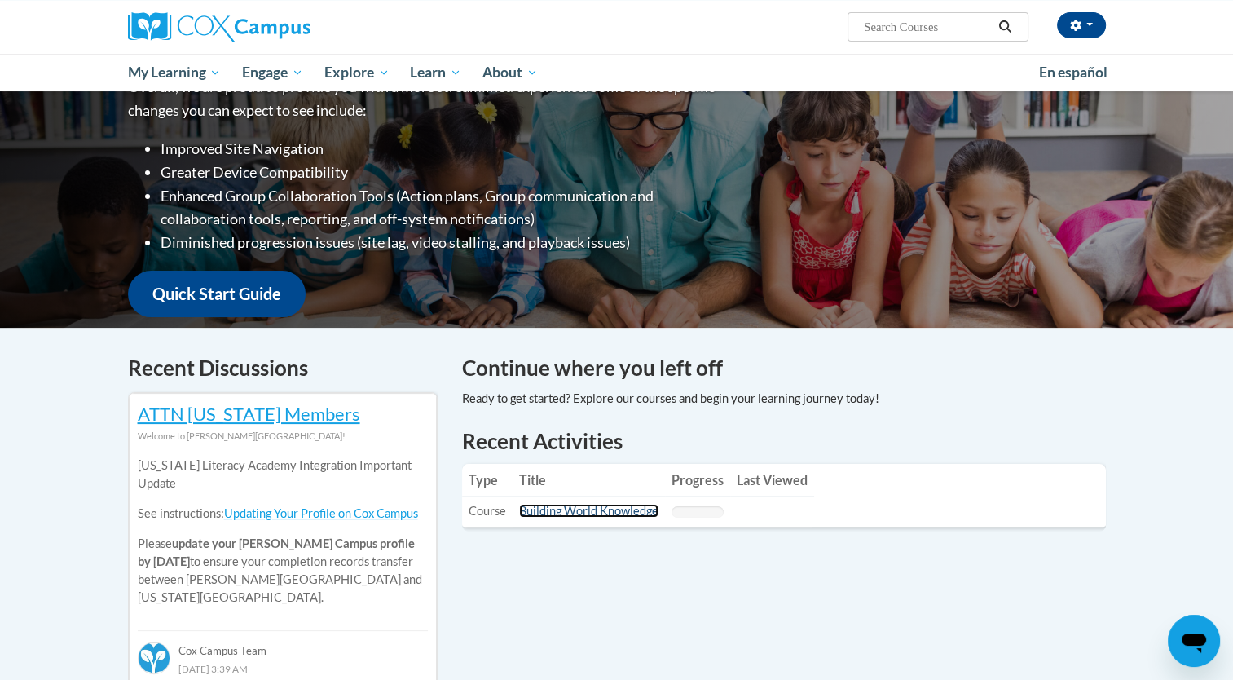
click at [557, 513] on link "Building World Knowledge" at bounding box center [588, 511] width 139 height 14
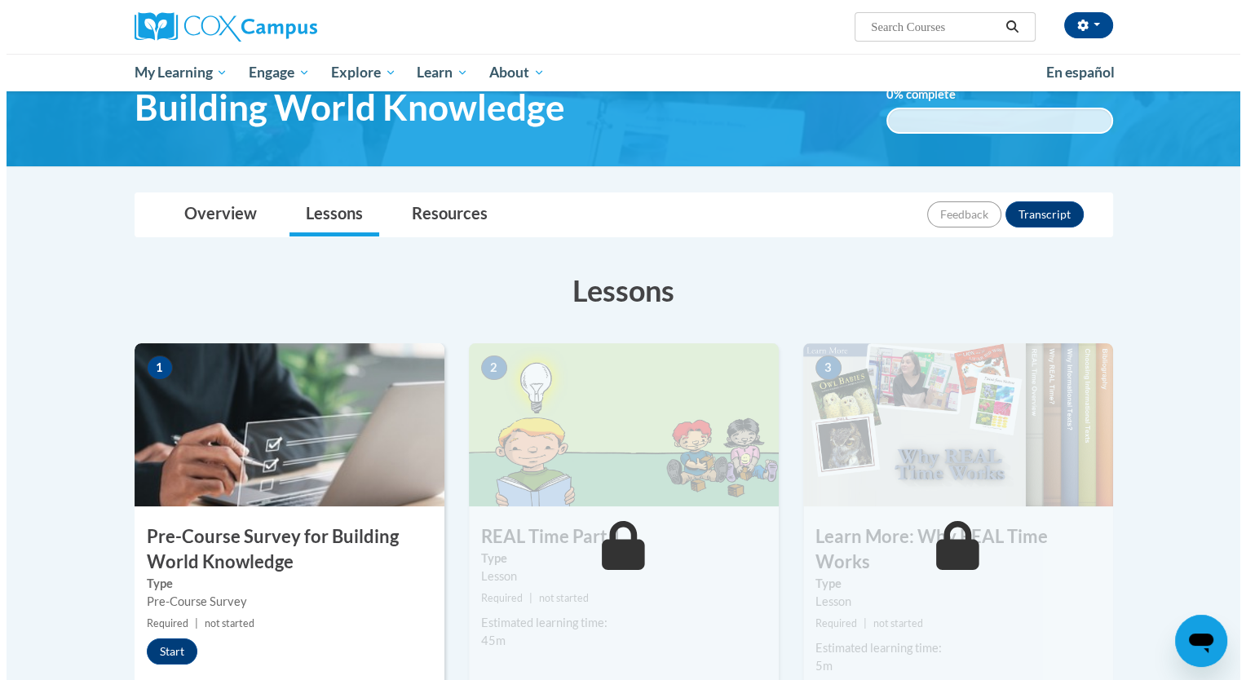
scroll to position [245, 0]
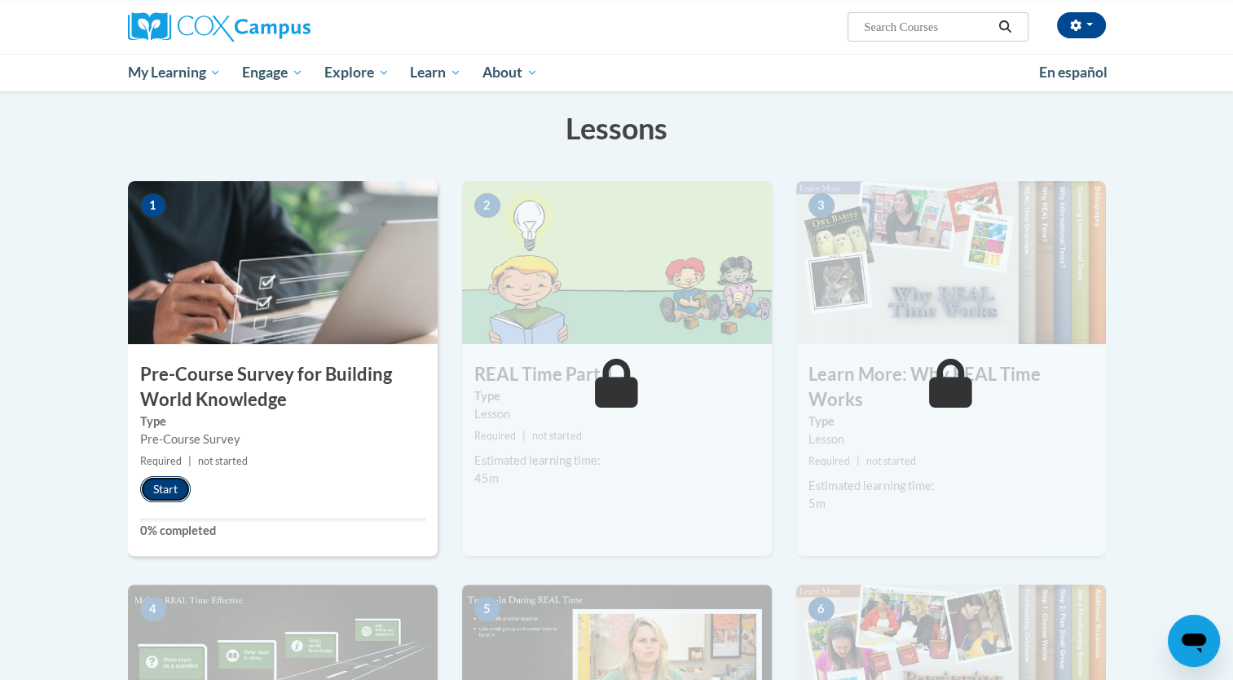
click at [179, 496] on button "Start" at bounding box center [165, 489] width 51 height 26
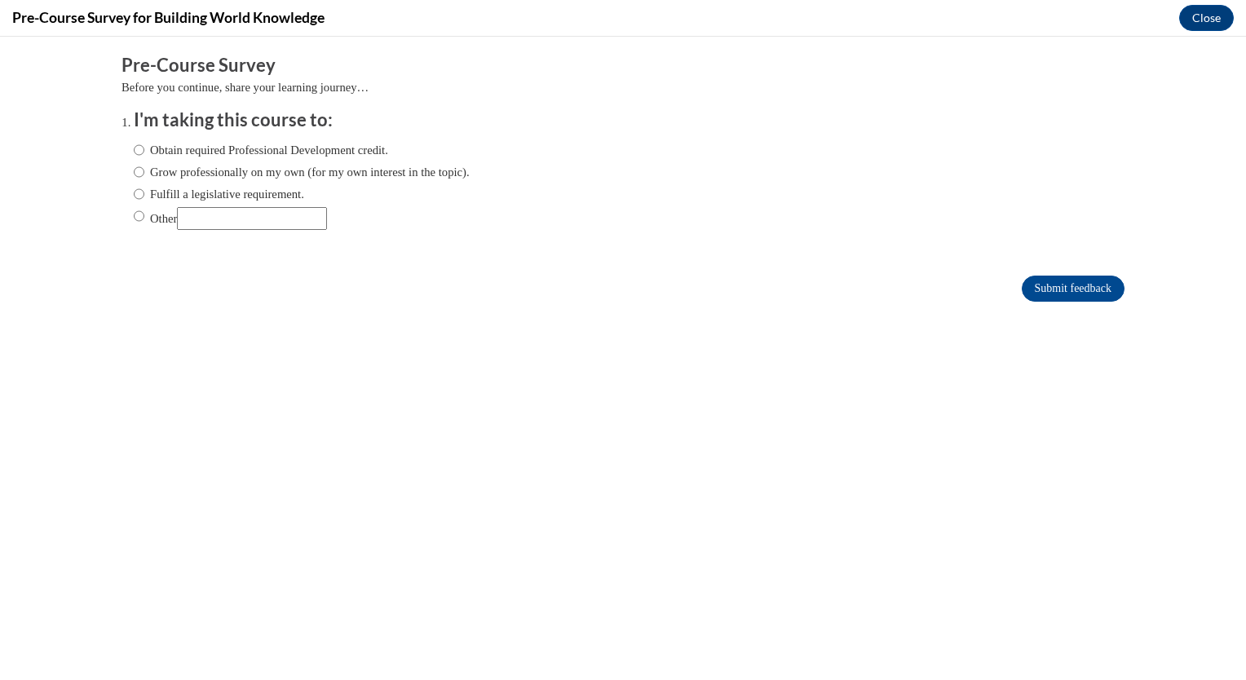
scroll to position [0, 0]
click at [134, 220] on input "Other" at bounding box center [139, 216] width 11 height 18
radio input "true"
click at [1049, 288] on input "Submit feedback" at bounding box center [1072, 289] width 103 height 26
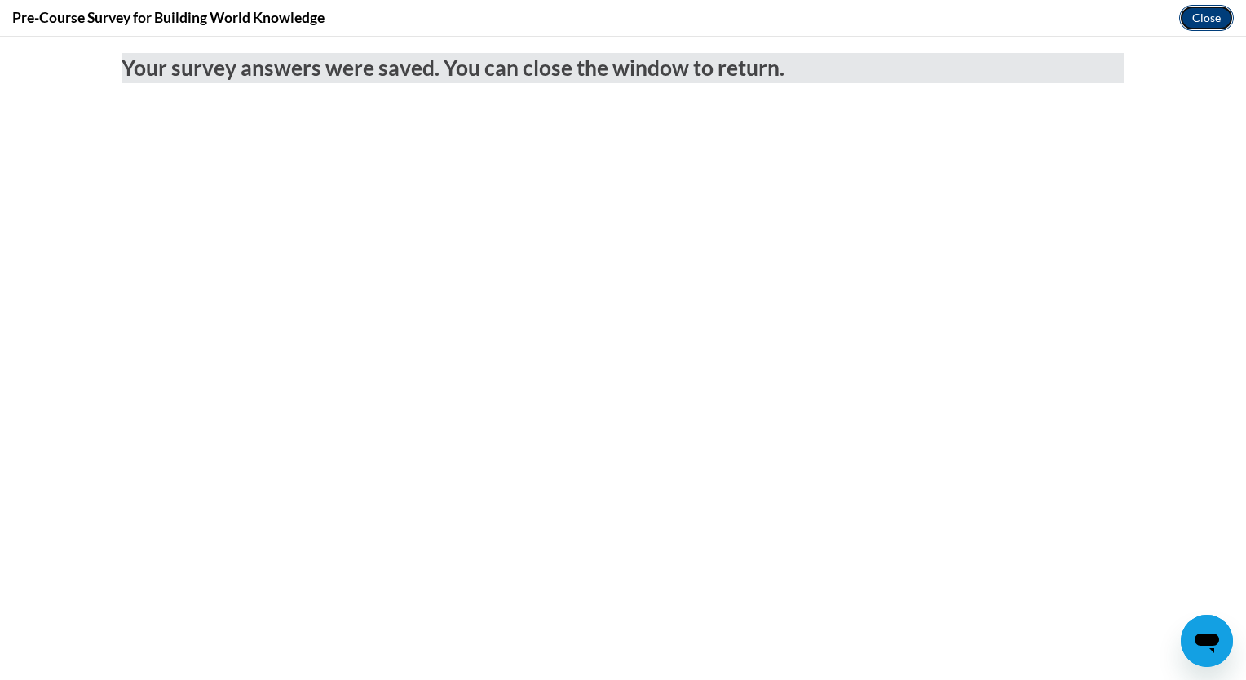
click at [1198, 11] on button "Close" at bounding box center [1206, 18] width 55 height 26
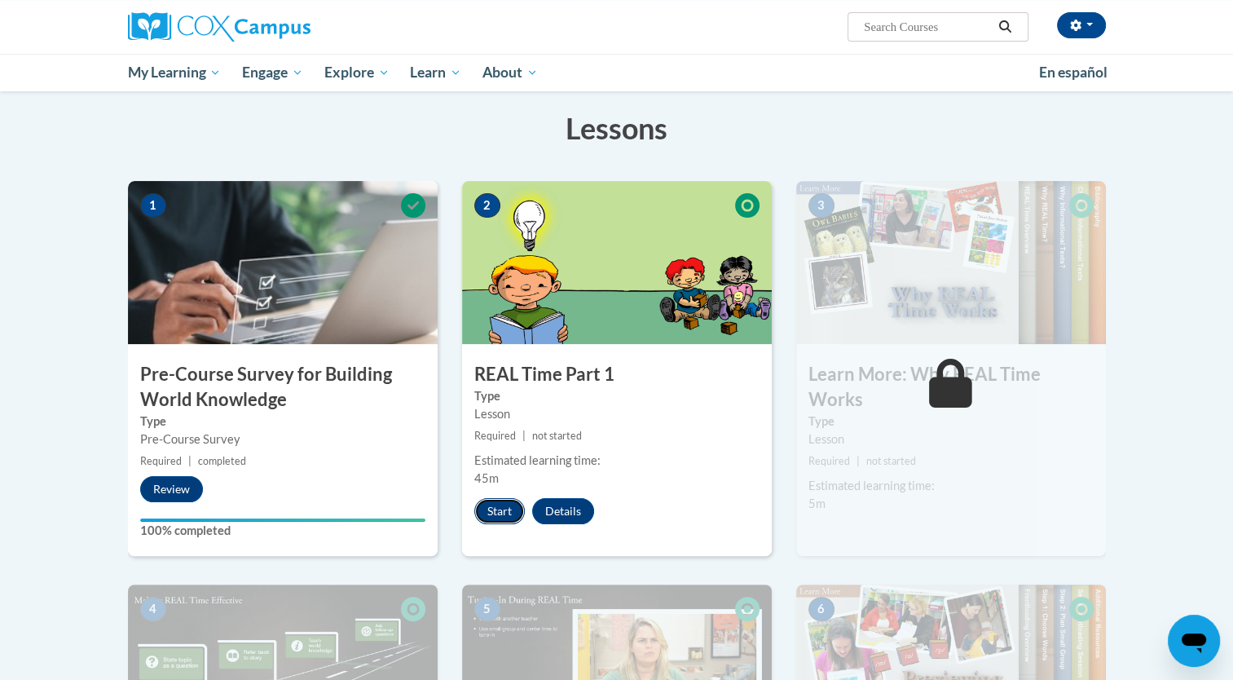
click at [501, 515] on button "Start" at bounding box center [499, 511] width 51 height 26
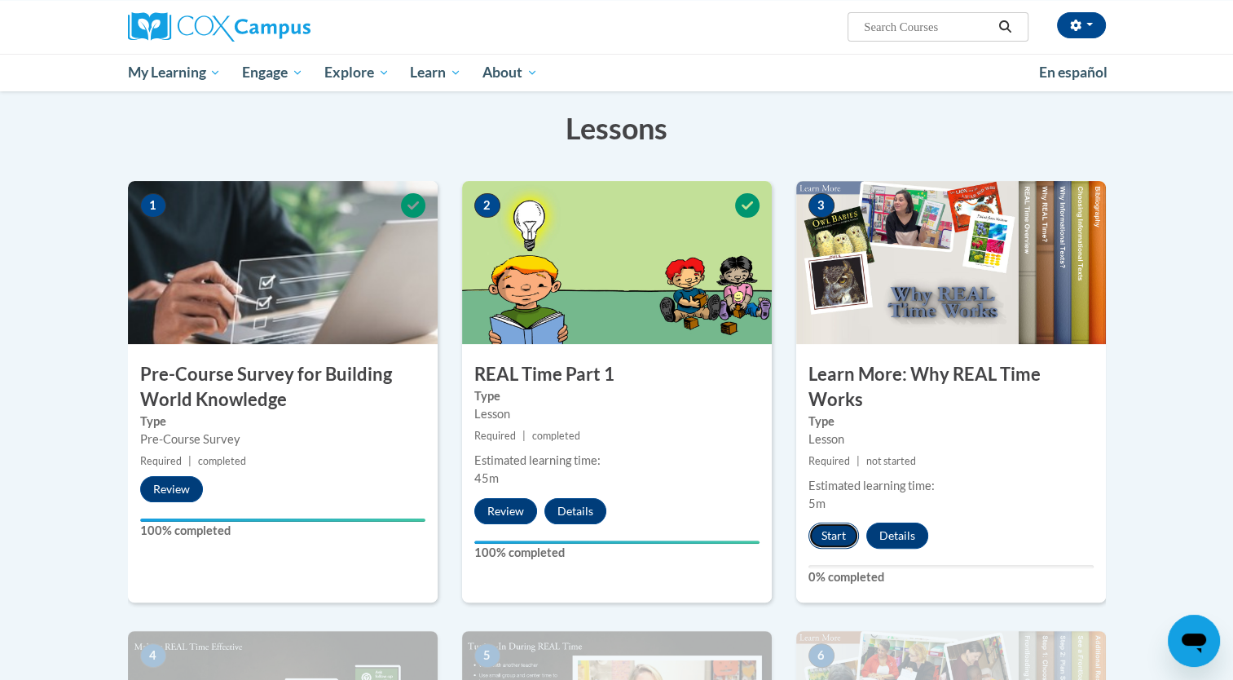
click at [836, 535] on button "Start" at bounding box center [834, 536] width 51 height 26
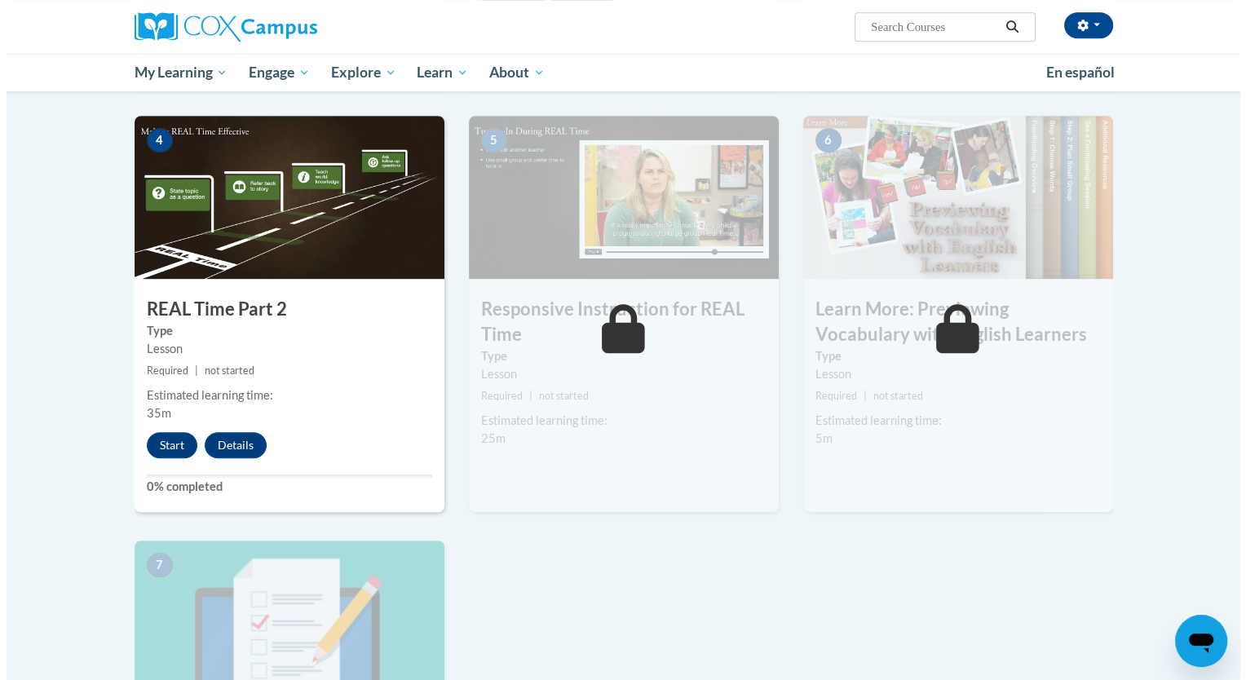
scroll to position [815, 0]
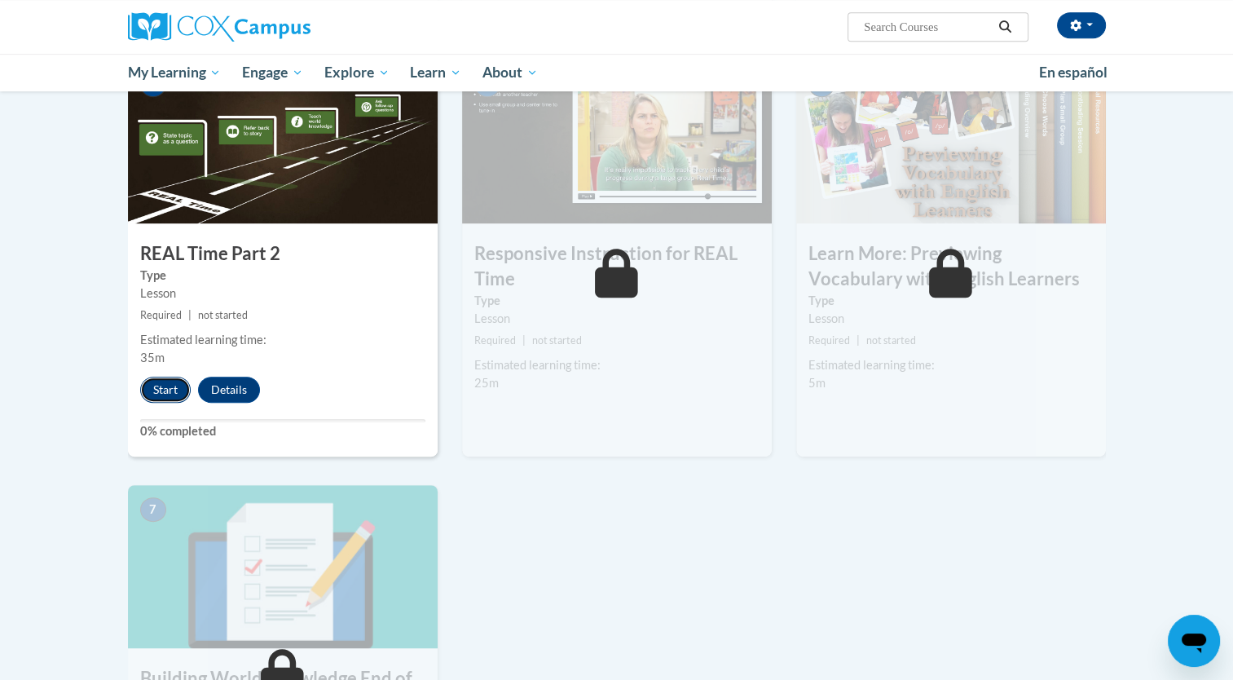
click at [171, 392] on button "Start" at bounding box center [165, 390] width 51 height 26
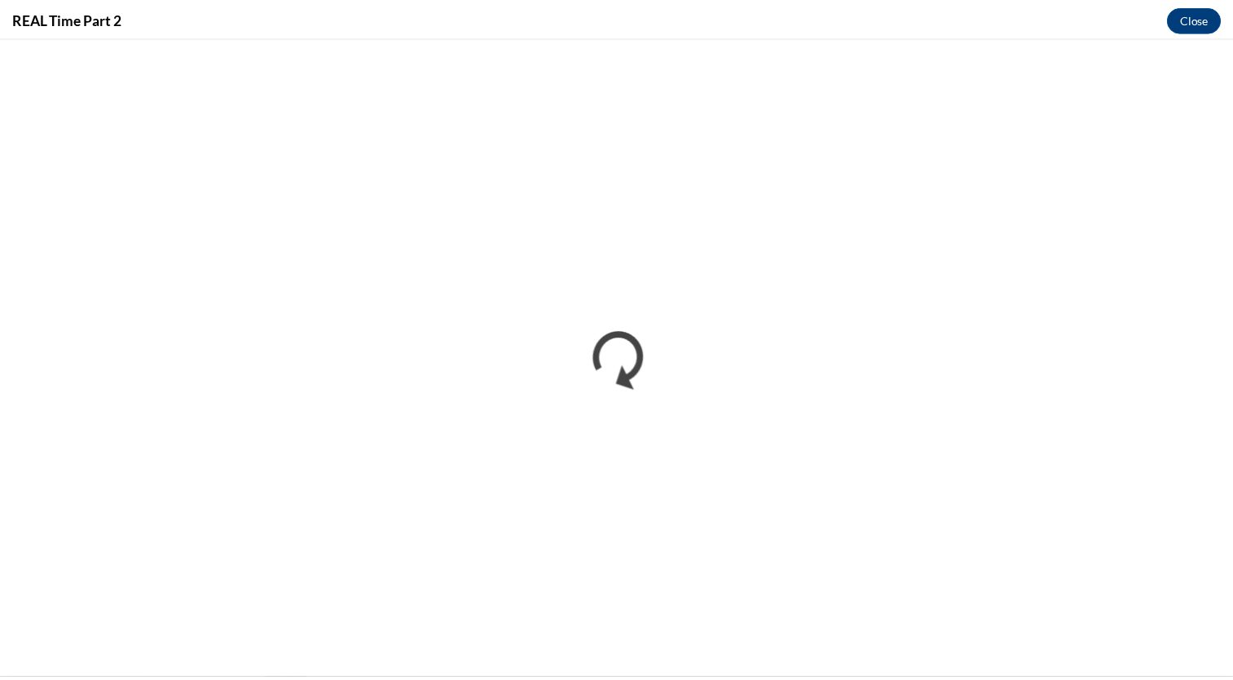
scroll to position [0, 0]
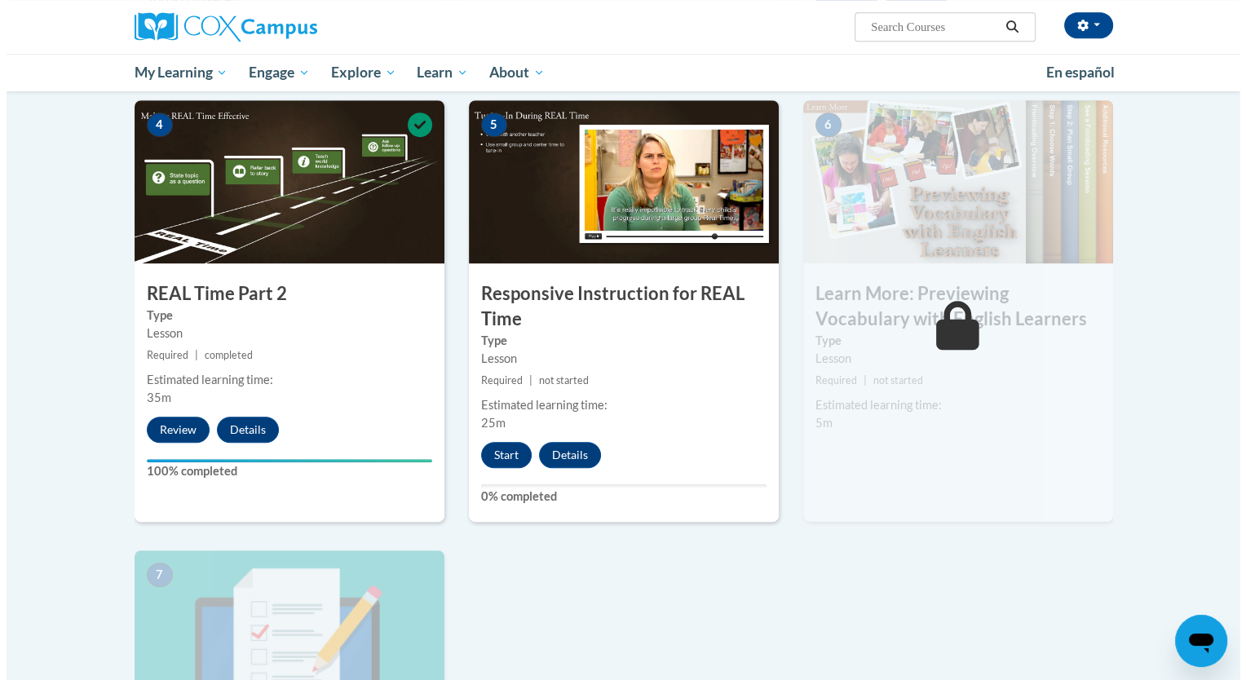
scroll to position [815, 0]
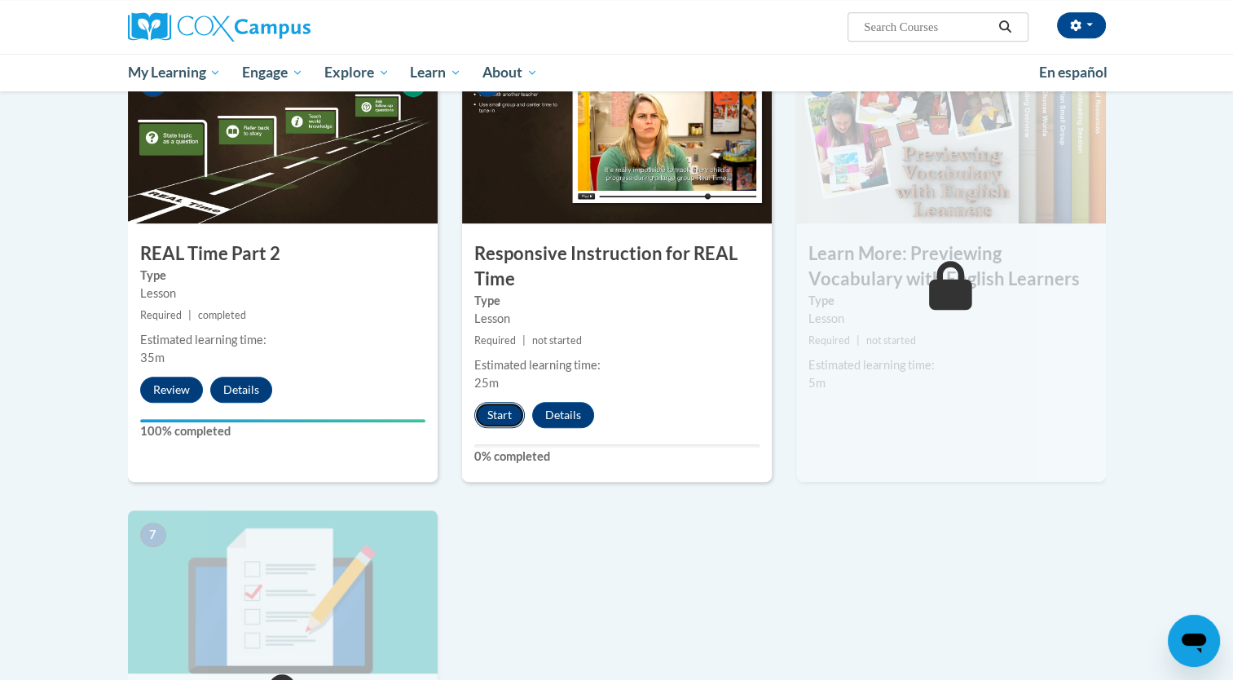
click at [487, 406] on button "Start" at bounding box center [499, 415] width 51 height 26
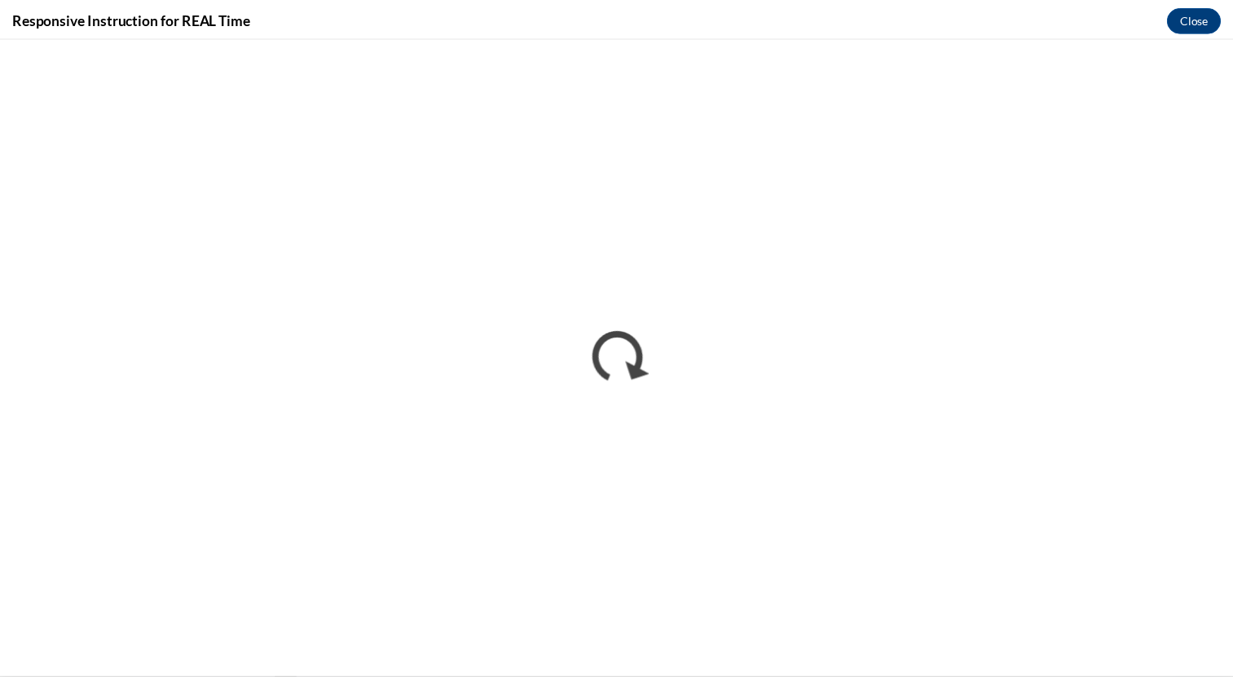
scroll to position [0, 0]
